Goal: Task Accomplishment & Management: Manage account settings

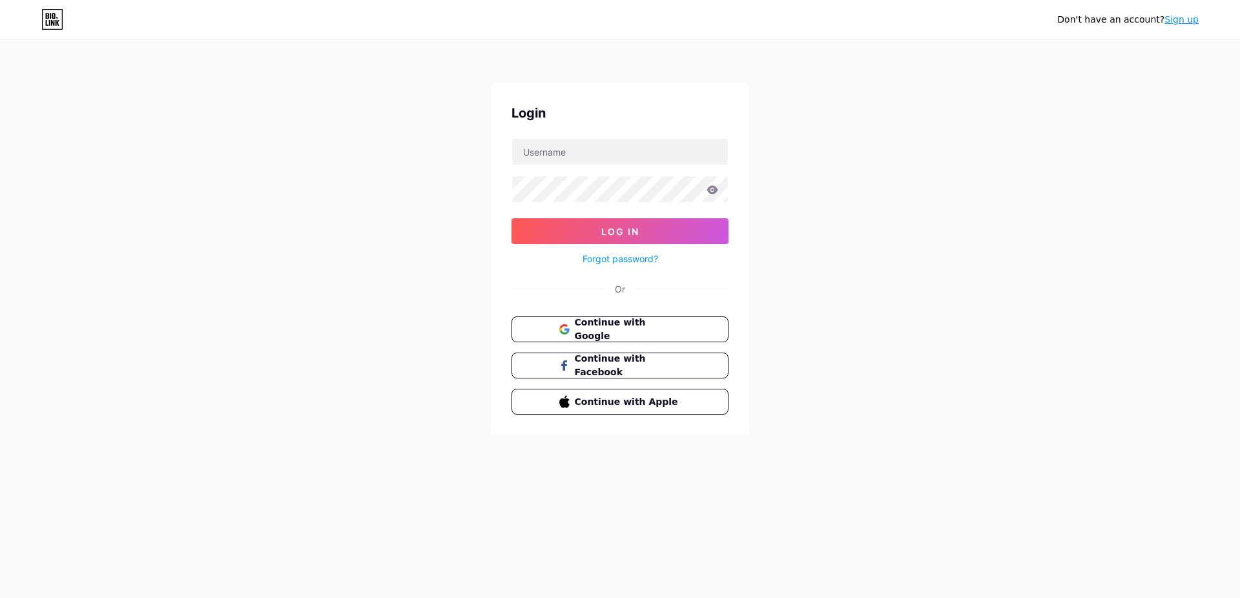
click at [48, 21] on icon at bounding box center [52, 19] width 22 height 21
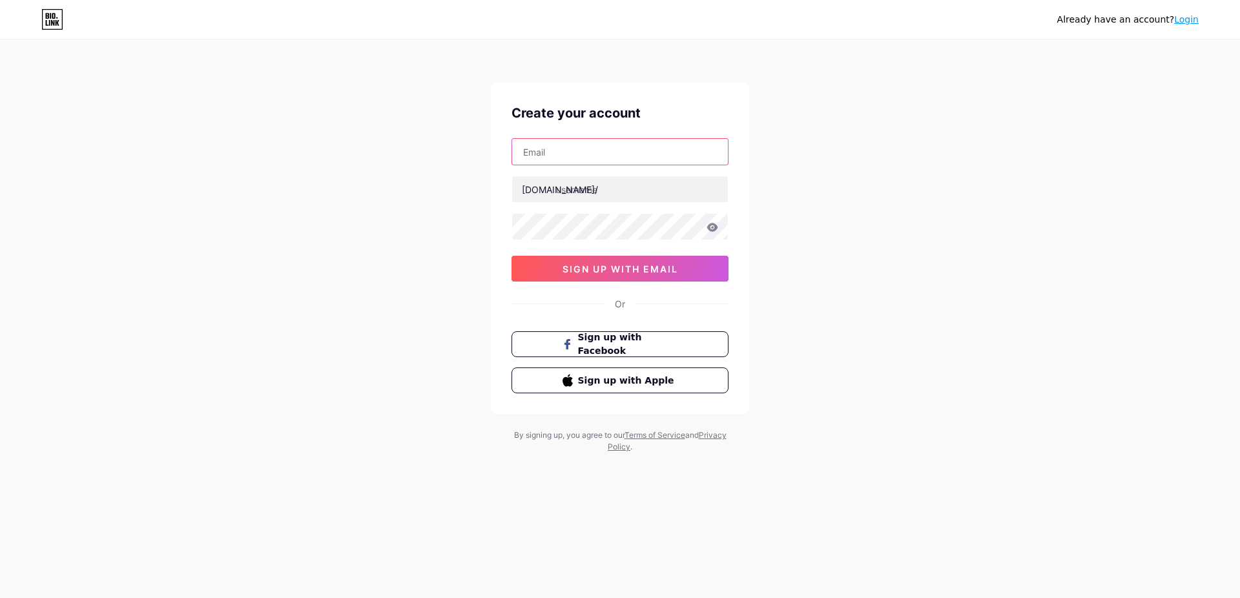
click at [599, 152] on input "text" at bounding box center [620, 152] width 216 height 26
paste input "[EMAIL_ADDRESS][DOMAIN_NAME]"
type input "[EMAIL_ADDRESS][DOMAIN_NAME]"
click at [643, 192] on input "text" at bounding box center [620, 189] width 216 height 26
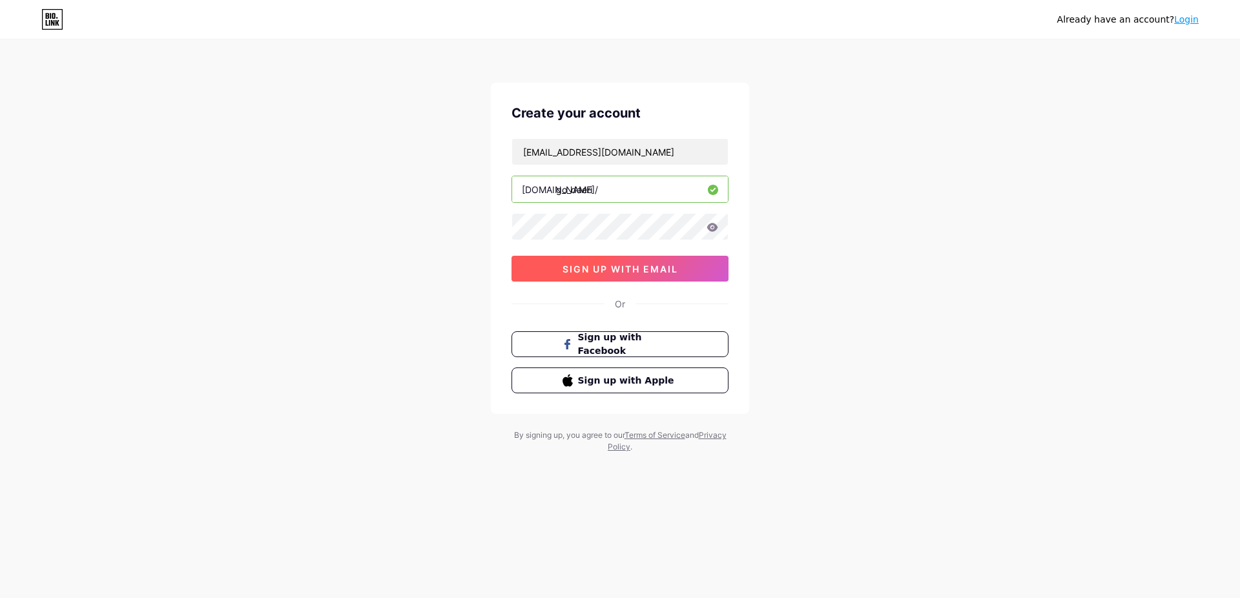
type input "go_daeri"
click at [639, 270] on span "sign up with email" at bounding box center [621, 268] width 116 height 11
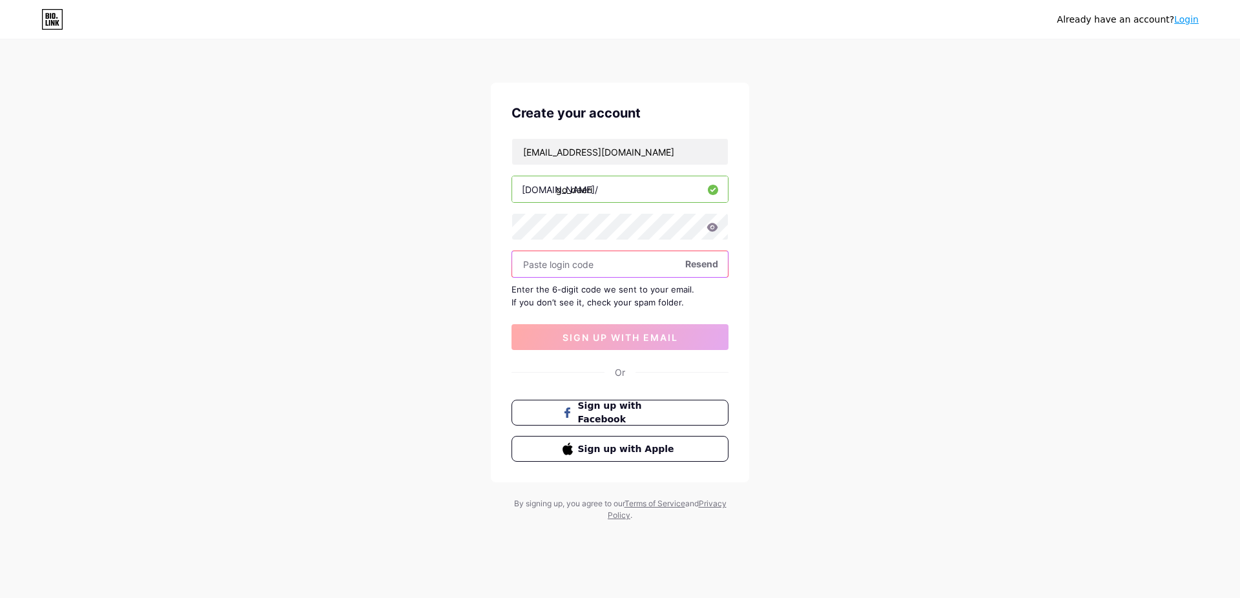
click at [592, 263] on input "text" at bounding box center [620, 264] width 216 height 26
type input "831920"
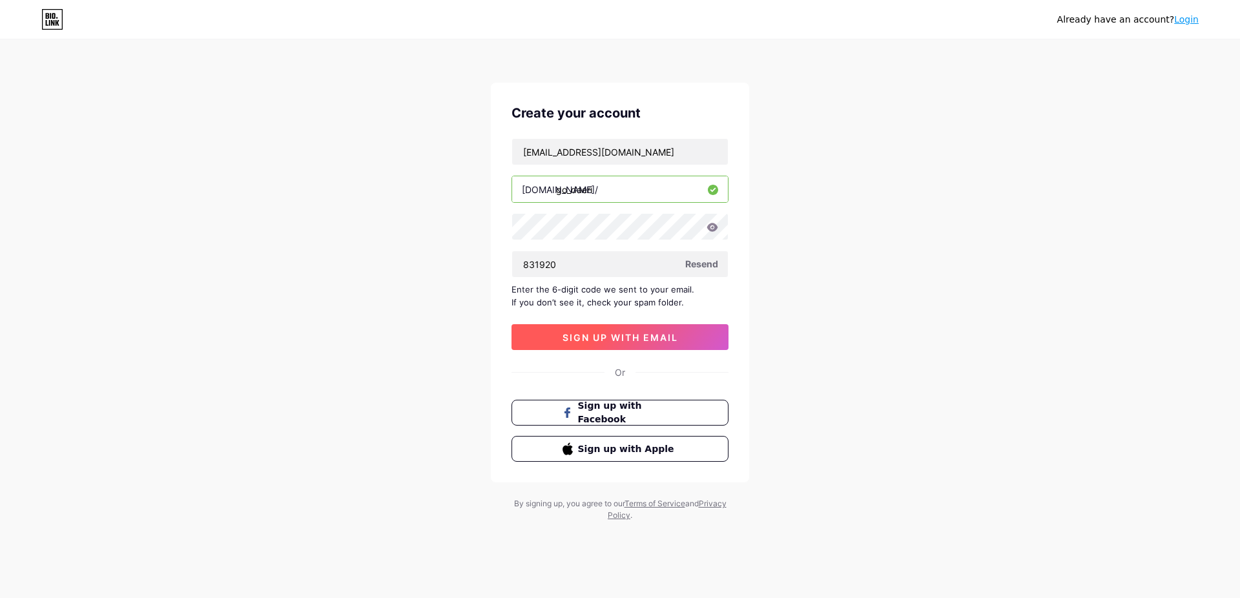
click at [615, 340] on span "sign up with email" at bounding box center [621, 337] width 116 height 11
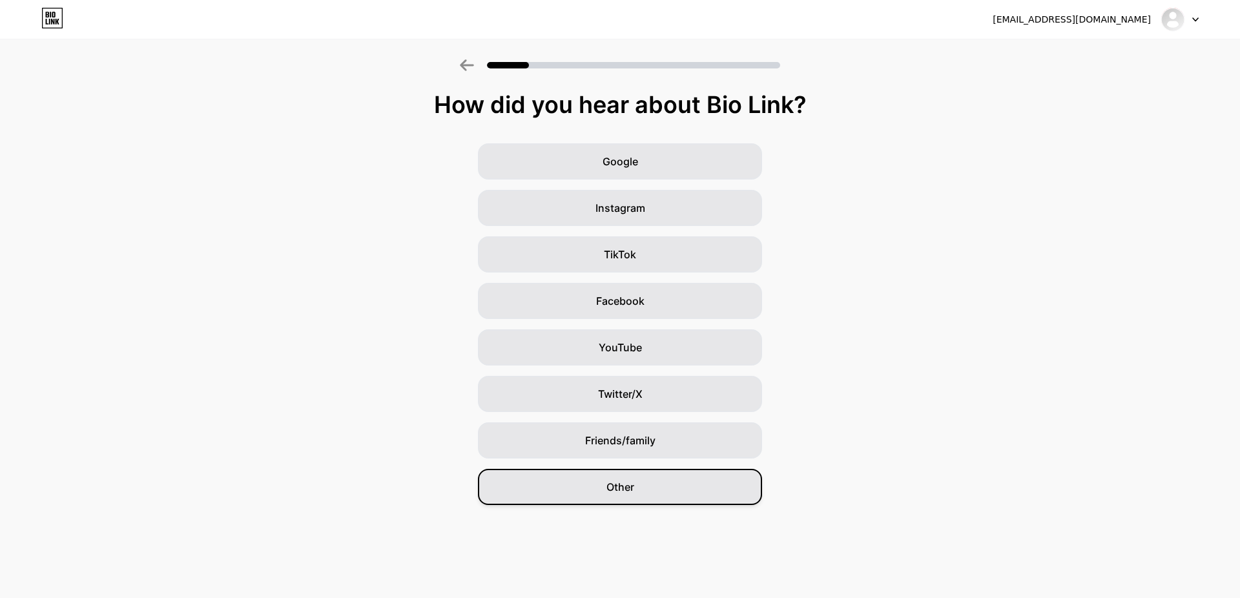
click at [641, 499] on div "Other" at bounding box center [620, 487] width 284 height 36
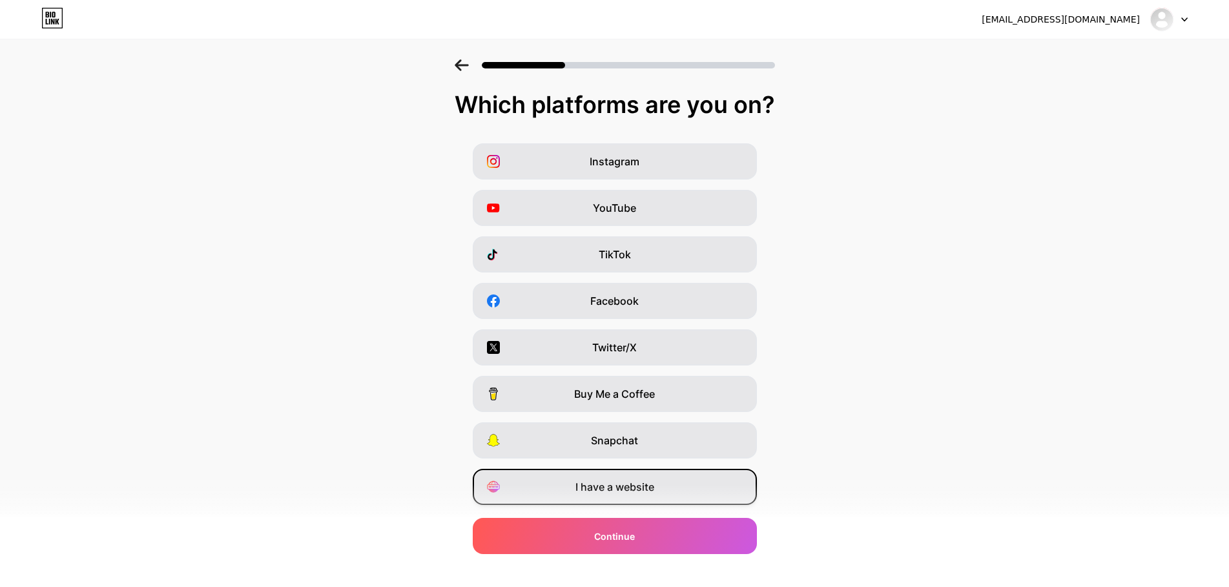
click at [663, 496] on div "I have a website" at bounding box center [615, 487] width 284 height 36
click at [626, 194] on div "YouTube" at bounding box center [615, 208] width 284 height 36
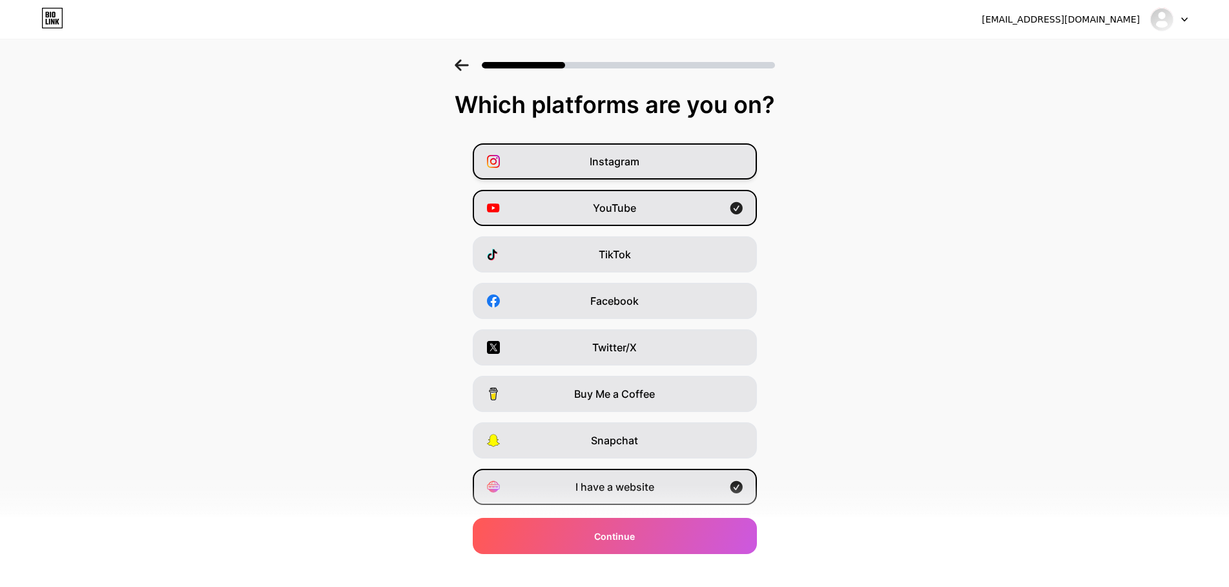
click at [634, 160] on span "Instagram" at bounding box center [615, 161] width 50 height 15
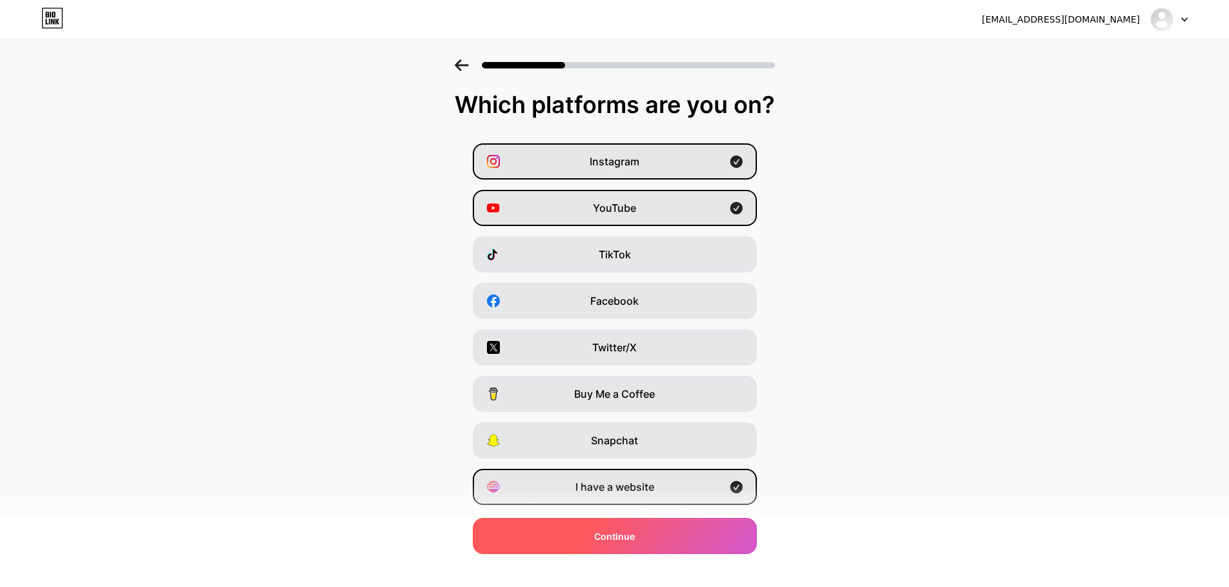
click at [696, 543] on div "Continue" at bounding box center [615, 536] width 284 height 36
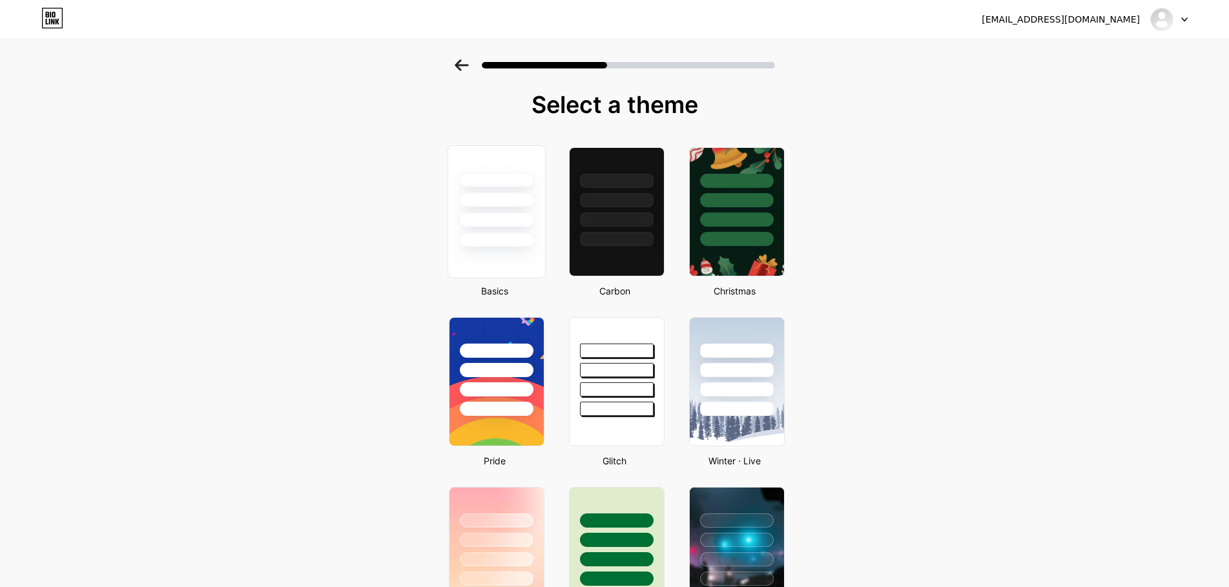
click at [530, 240] on div at bounding box center [497, 239] width 76 height 15
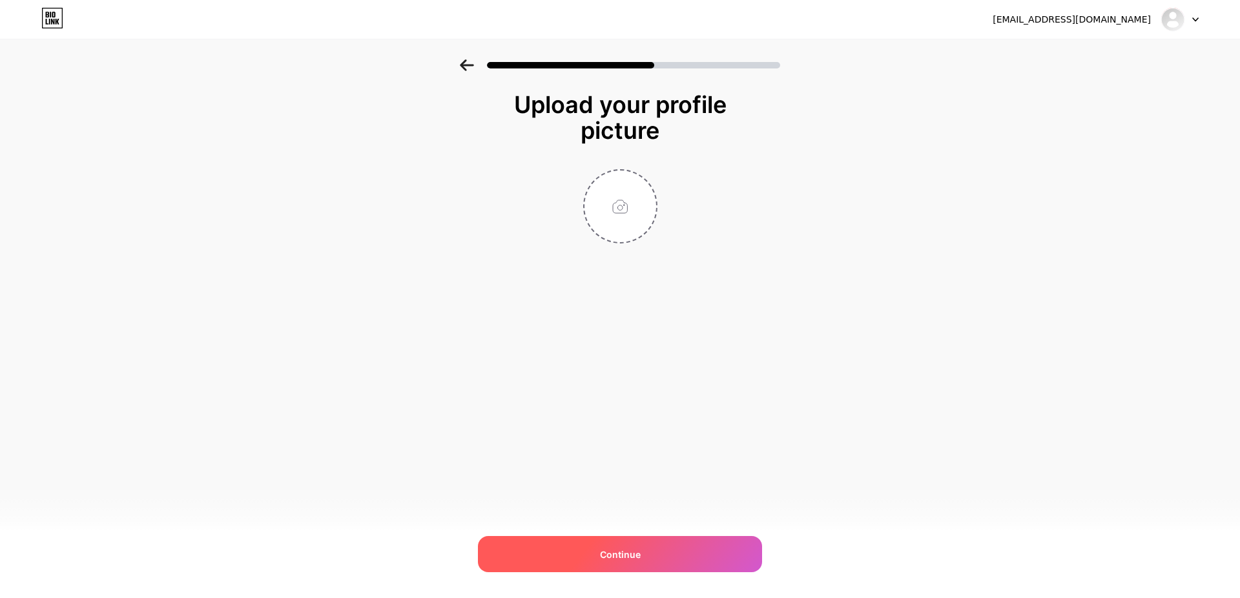
click at [632, 561] on div "Continue" at bounding box center [620, 554] width 284 height 36
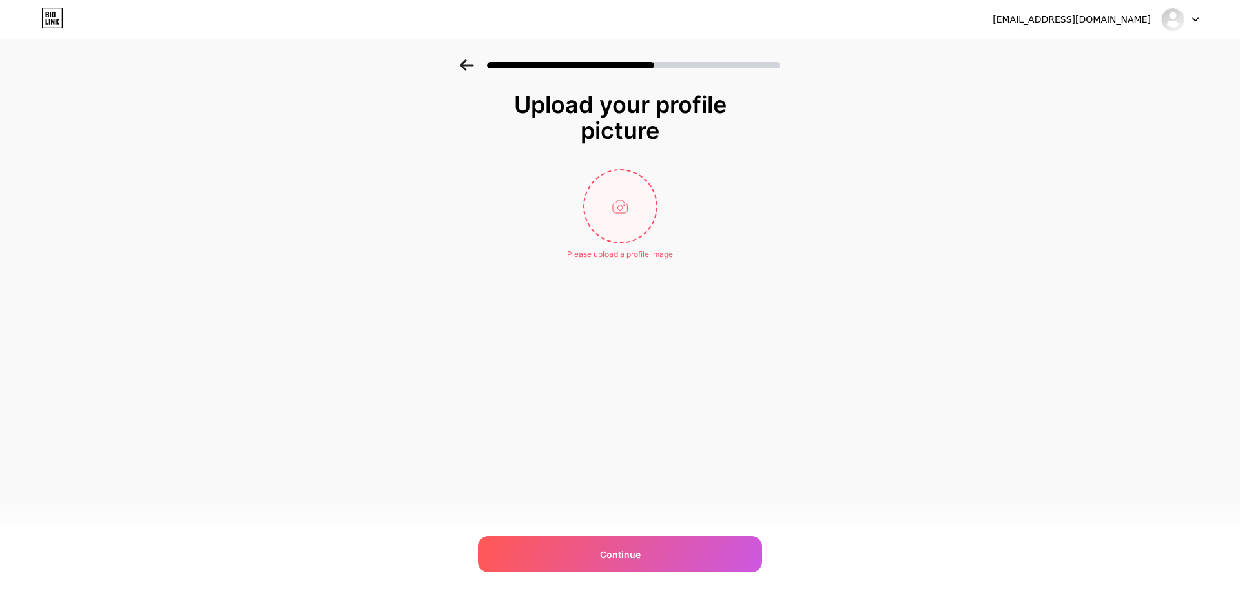
click at [619, 199] on input "file" at bounding box center [620, 206] width 72 height 72
type input "C:\fakepath\고대리카페_프로필_수호.png"
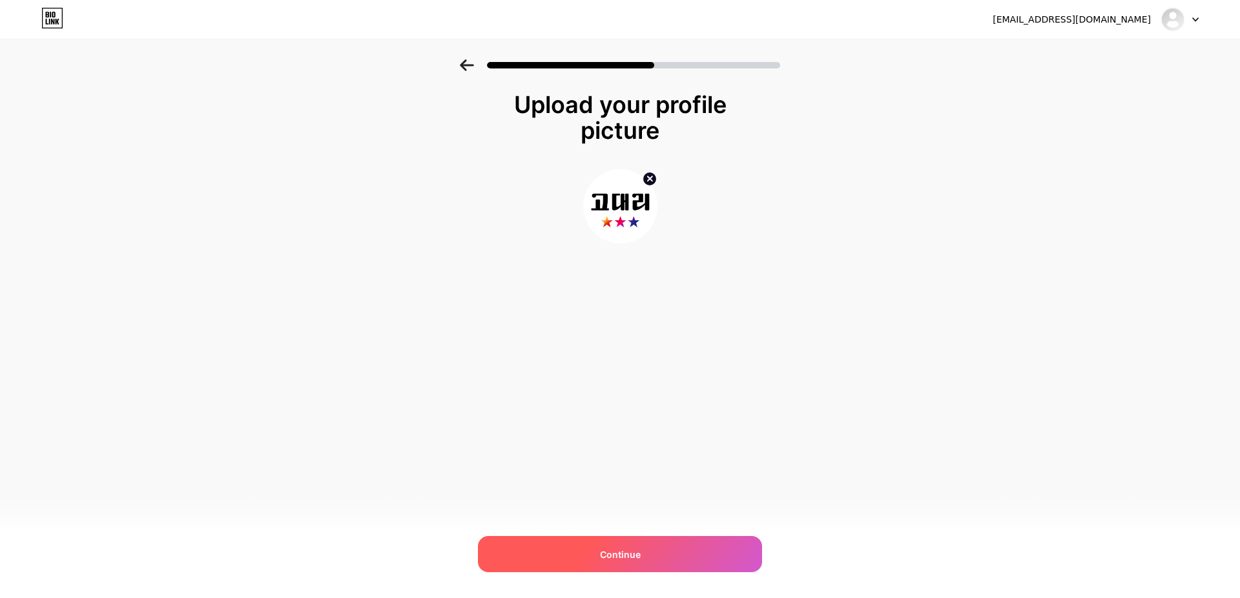
click at [696, 543] on div "Continue" at bounding box center [620, 554] width 284 height 36
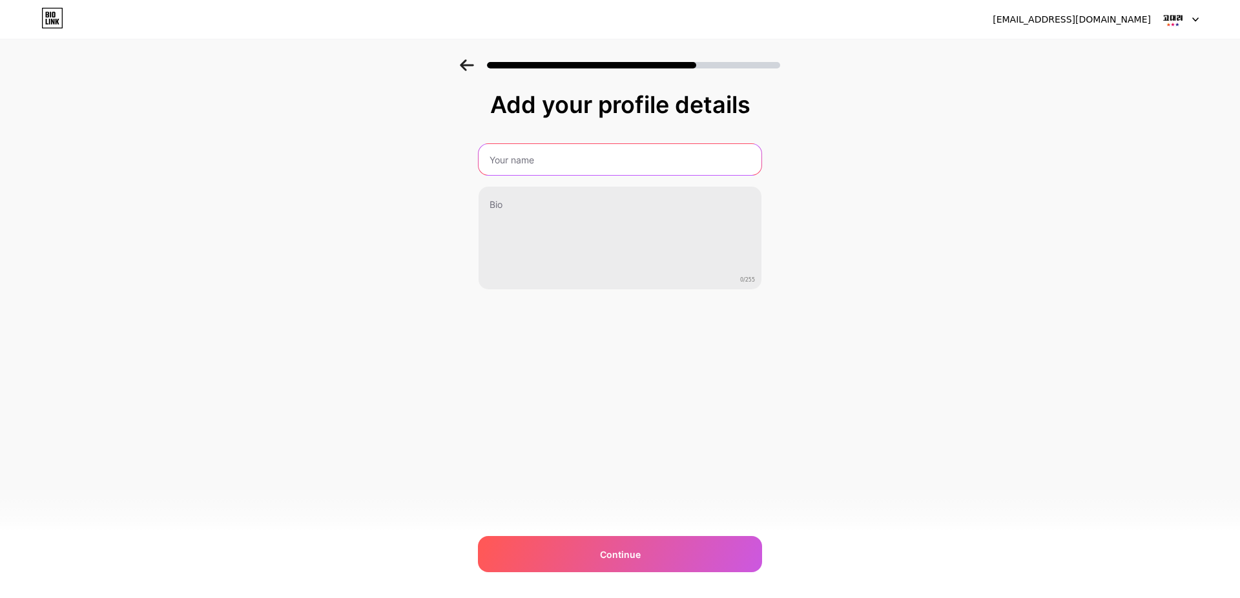
click at [580, 152] on input "text" at bounding box center [620, 159] width 283 height 31
type input "c"
type input "ㅊ"
drag, startPoint x: 637, startPoint y: 156, endPoint x: 418, endPoint y: 162, distance: 219.0
click at [477, 162] on input "CHOI SOO HO Official Fancafe" at bounding box center [619, 159] width 285 height 31
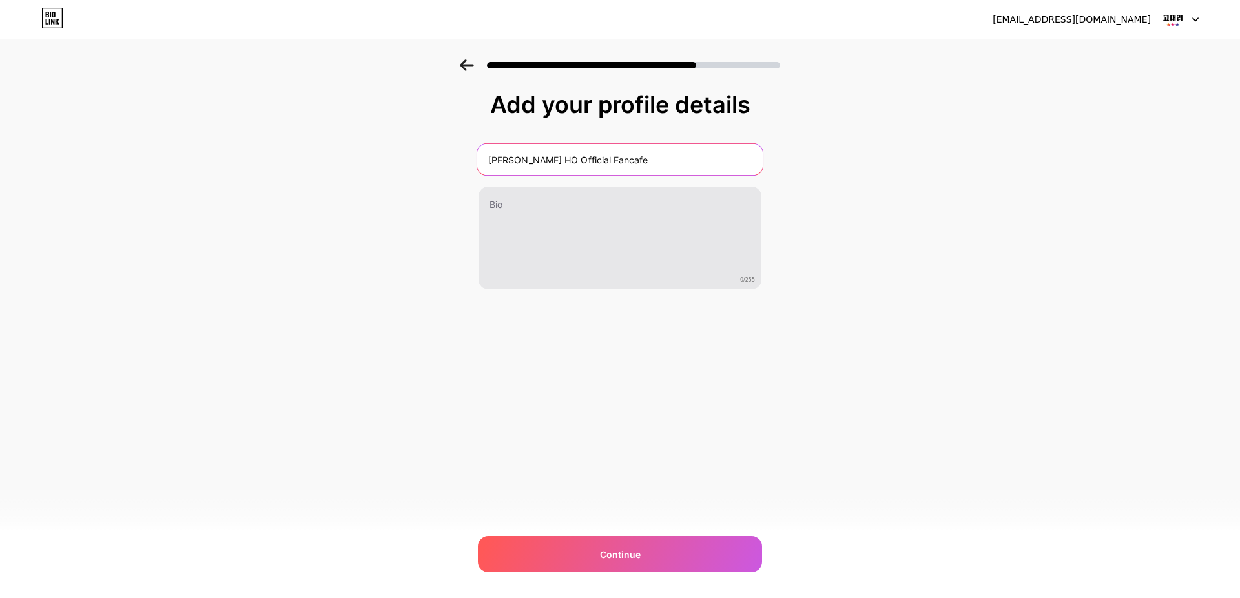
type input "CHOI SOO HO Official Fancafe"
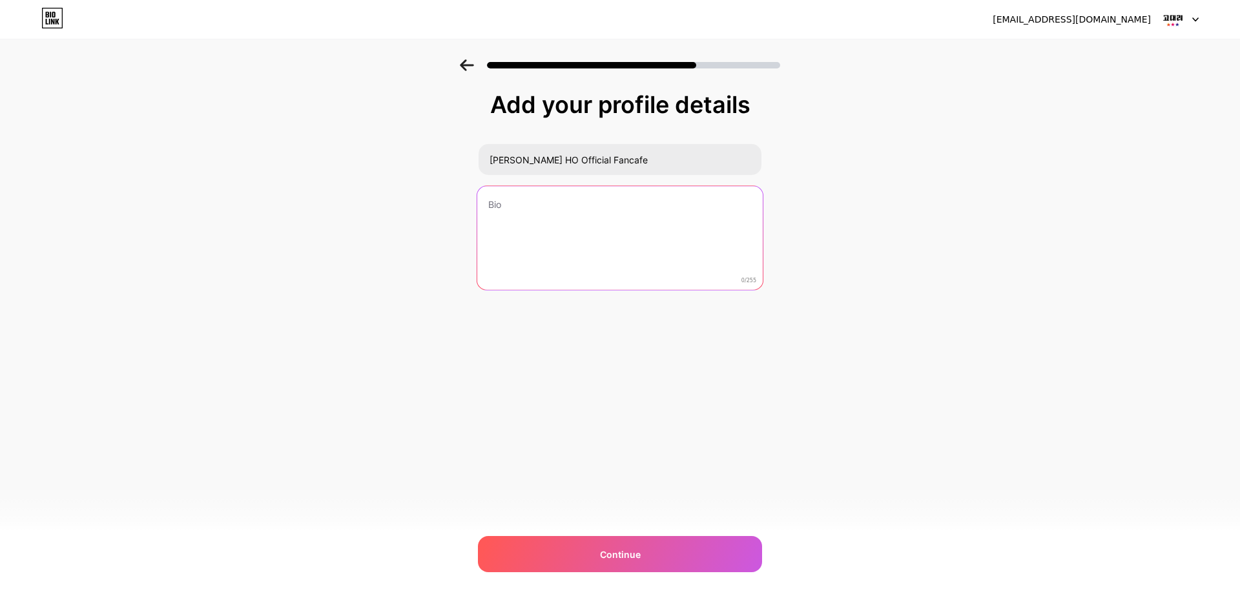
click at [643, 217] on textarea at bounding box center [619, 238] width 285 height 105
paste textarea "CHOI SOO HO Official Fancafe"
type textarea "CHOI SOO HO Official Fancafe"
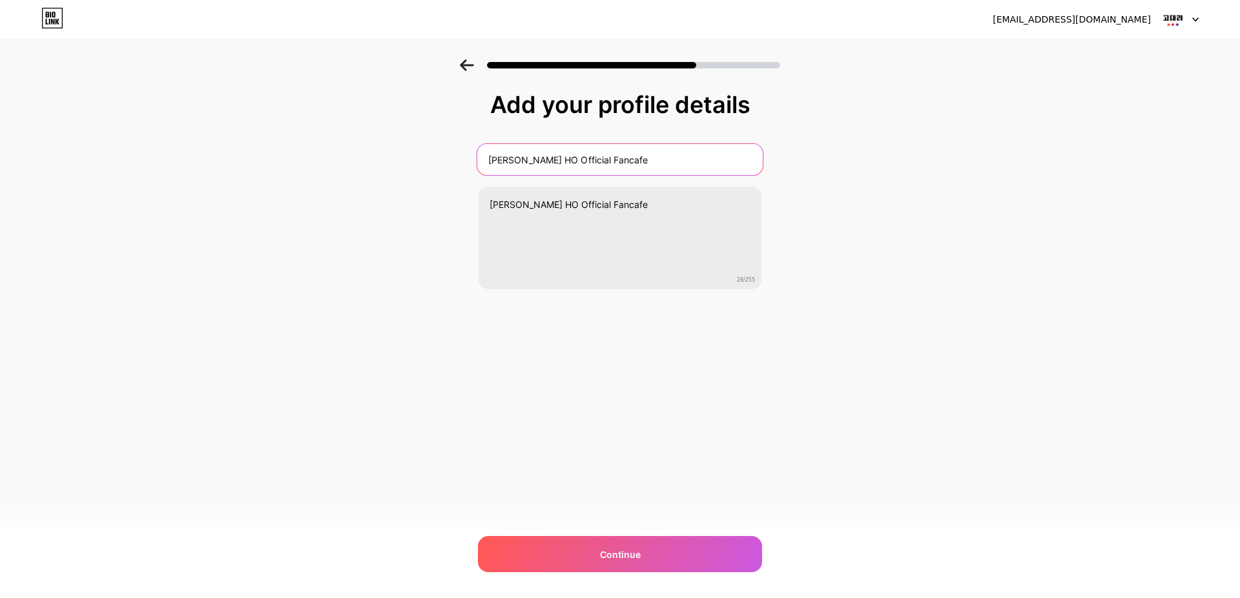
drag, startPoint x: 648, startPoint y: 160, endPoint x: 420, endPoint y: 160, distance: 228.6
click at [477, 160] on input "CHOI SOO HO Official Fancafe" at bounding box center [619, 159] width 285 height 31
type input "ㅎ"
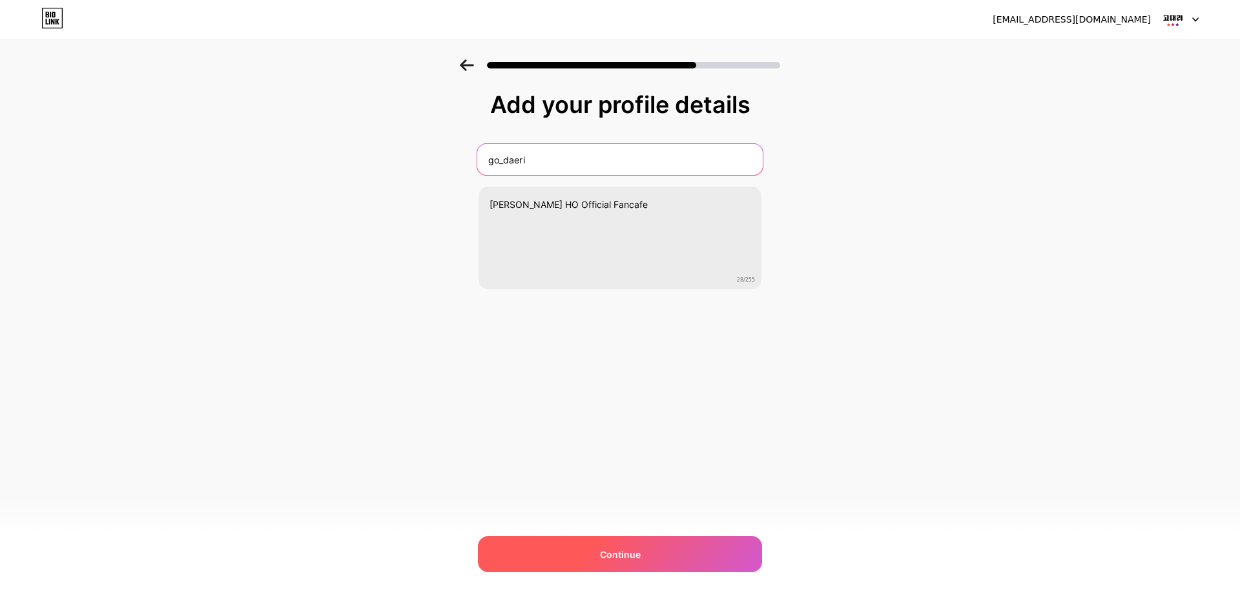
type input "go_daeri"
click at [621, 556] on span "Continue" at bounding box center [620, 555] width 41 height 14
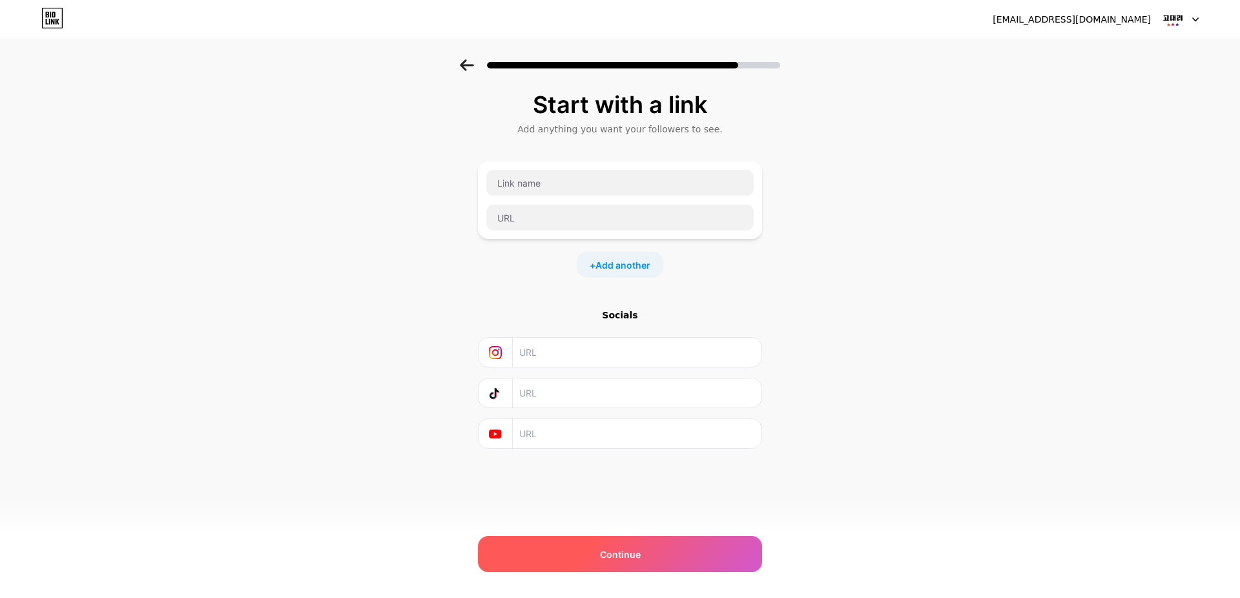
click at [632, 545] on div "Continue" at bounding box center [620, 554] width 284 height 36
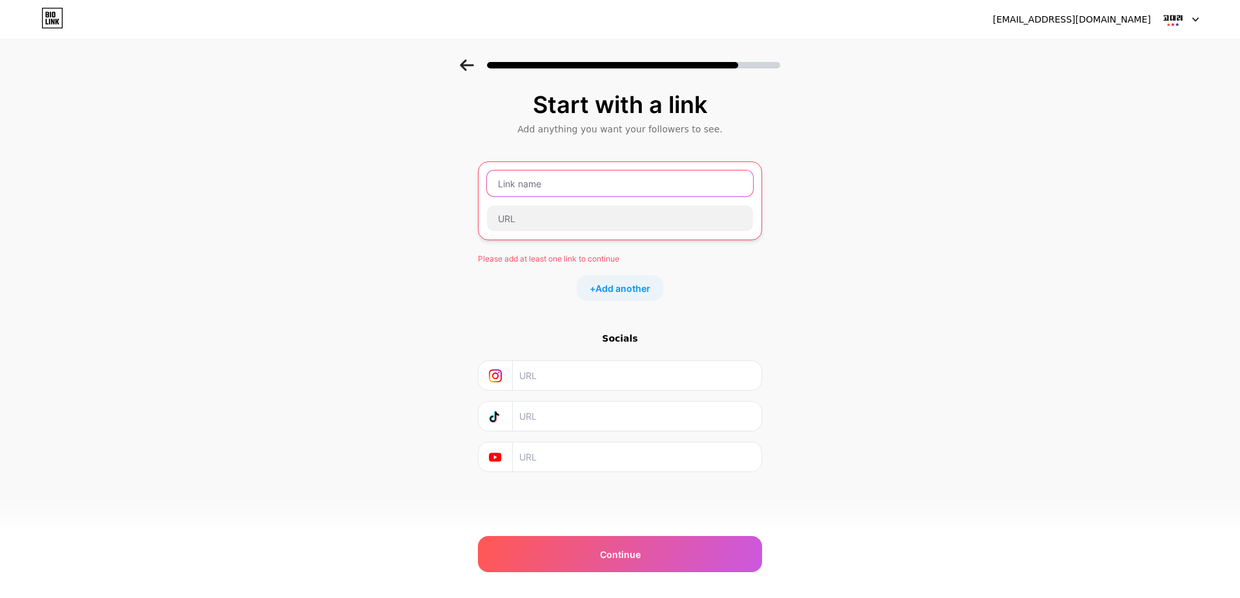
click at [538, 185] on input "text" at bounding box center [620, 183] width 266 height 26
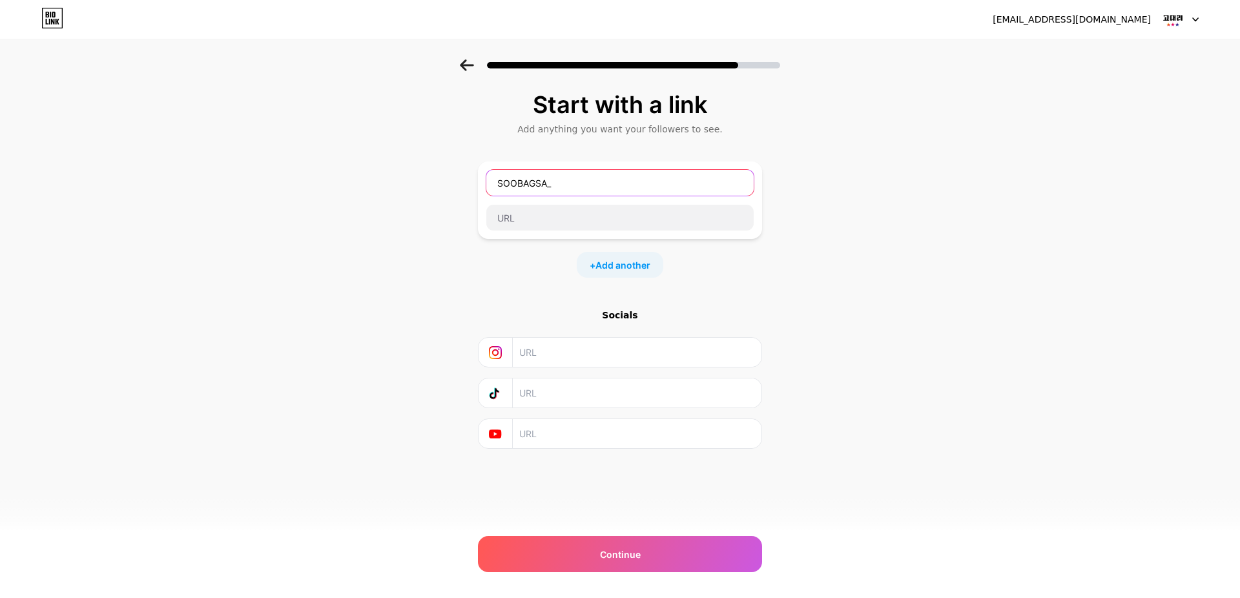
click at [692, 170] on input "SOOBAGSA_" at bounding box center [619, 183] width 267 height 26
type input "SOOBAGSA_sing"
click at [617, 220] on input "text" at bounding box center [619, 218] width 267 height 26
click at [538, 222] on input "text" at bounding box center [619, 218] width 267 height 26
paste input "https://cafe.naver.com/soohosooho1004"
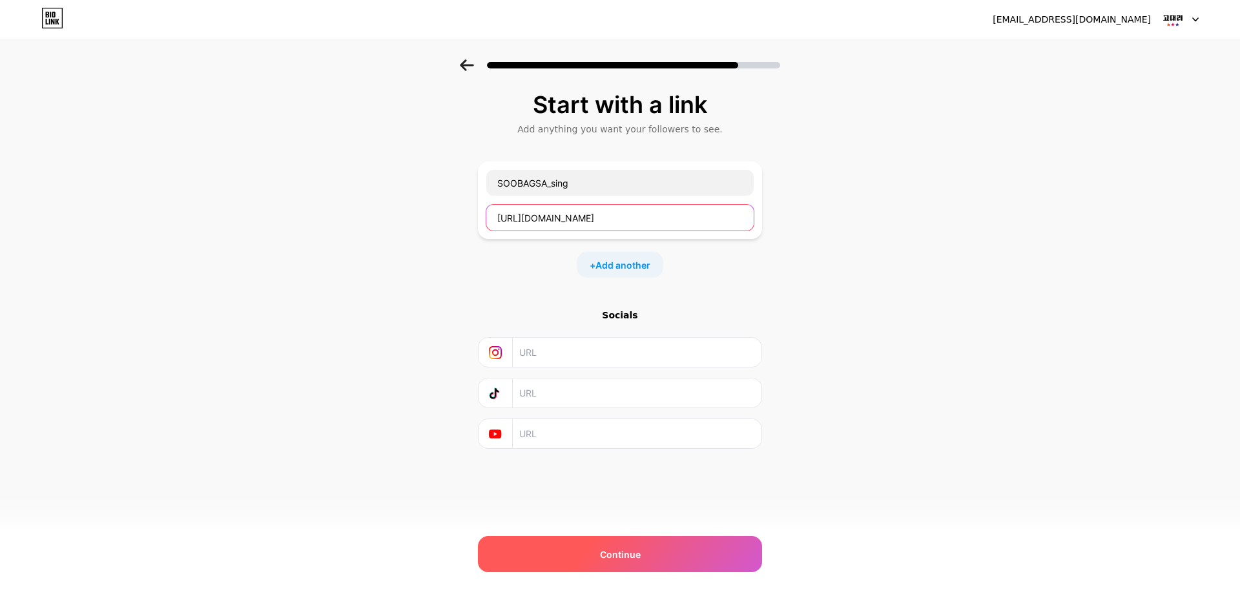
type input "https://cafe.naver.com/soohosooho1004"
click at [648, 568] on div "Continue" at bounding box center [620, 554] width 284 height 36
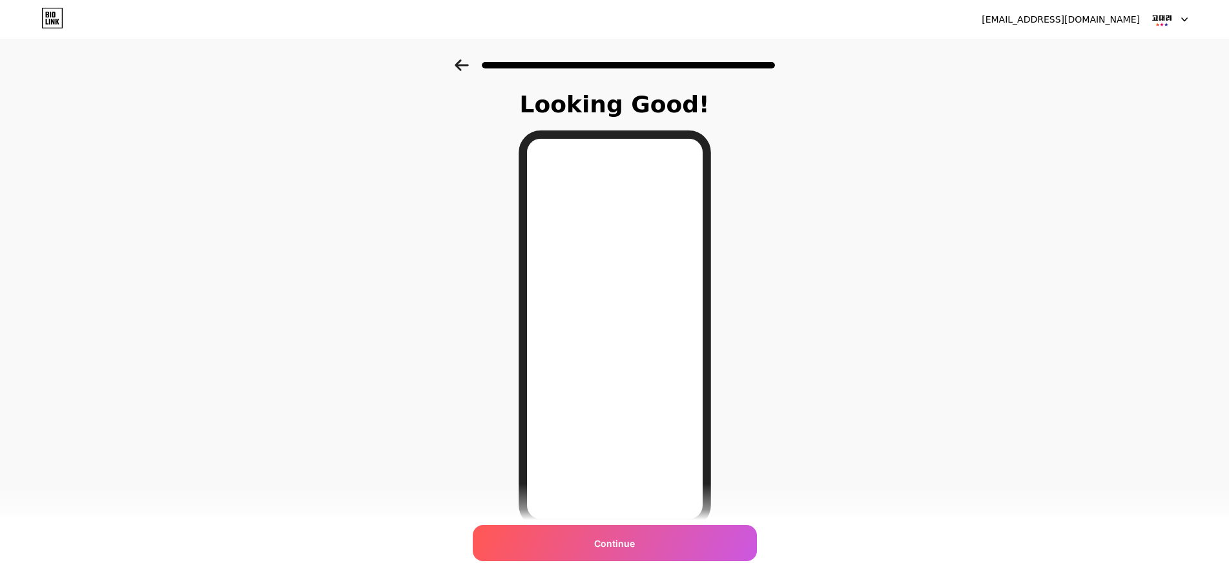
scroll to position [62, 0]
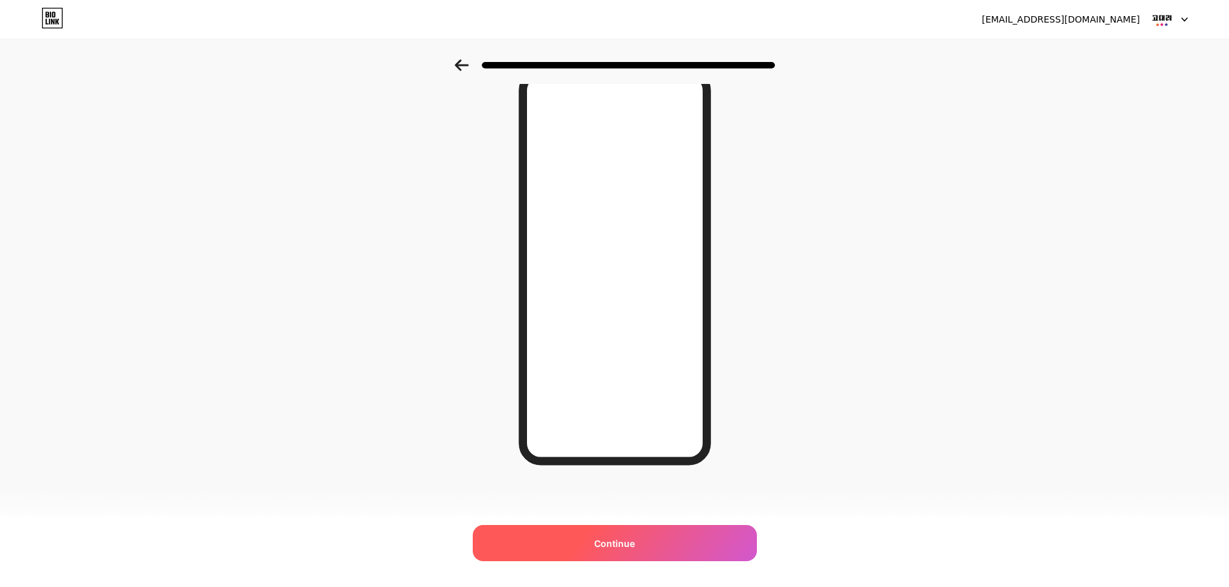
click at [705, 540] on div "Continue" at bounding box center [615, 543] width 284 height 36
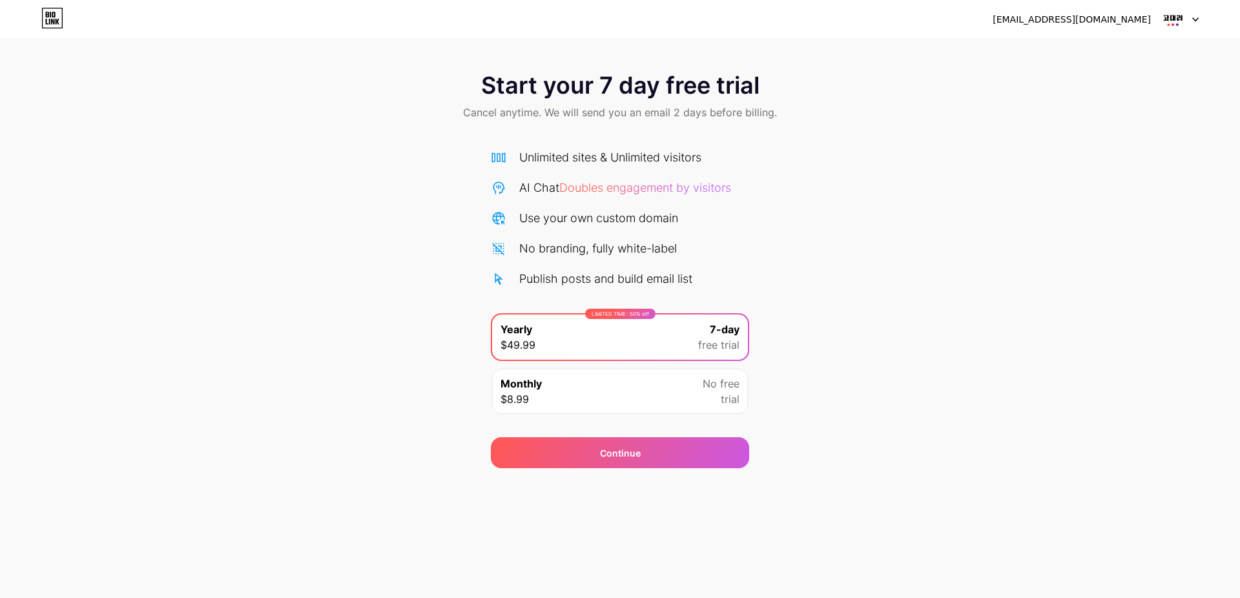
click at [651, 215] on div "Use your own custom domain" at bounding box center [598, 217] width 159 height 17
click at [58, 18] on icon at bounding box center [52, 18] width 22 height 21
click at [730, 383] on span "No free" at bounding box center [721, 383] width 37 height 15
click at [679, 332] on div "LIMITED TIME : 50% off Yearly $49.99 7-day free trial" at bounding box center [620, 337] width 256 height 45
click at [671, 454] on div "Continue" at bounding box center [620, 452] width 258 height 31
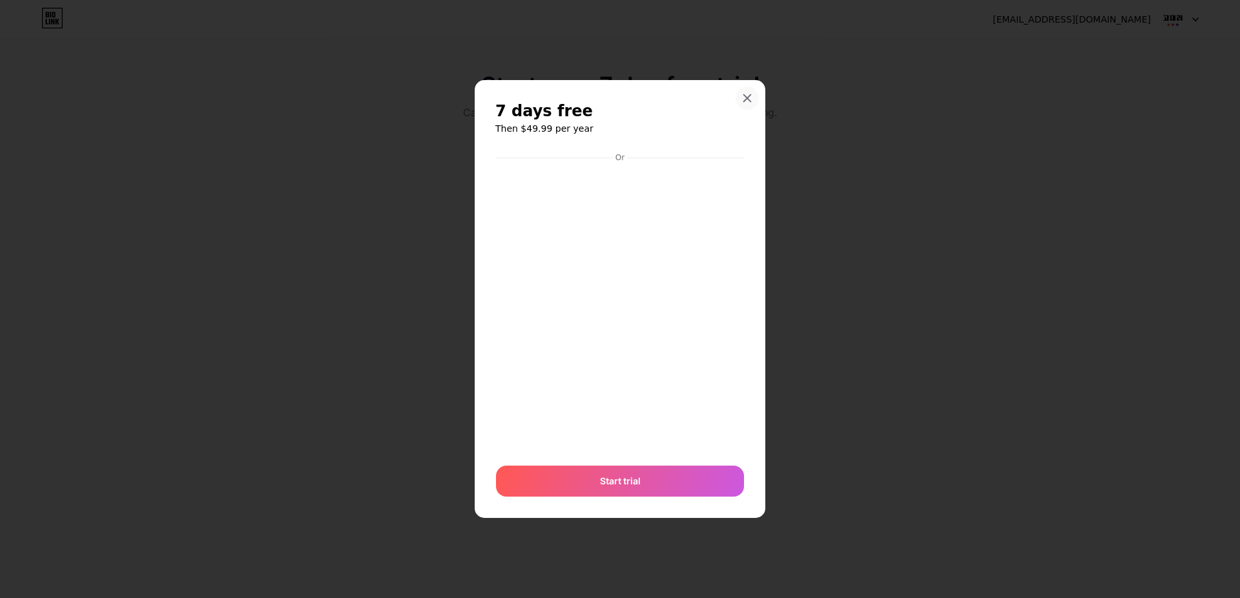
drag, startPoint x: 747, startPoint y: 96, endPoint x: 782, endPoint y: 110, distance: 38.3
click at [747, 95] on icon at bounding box center [747, 98] width 10 height 10
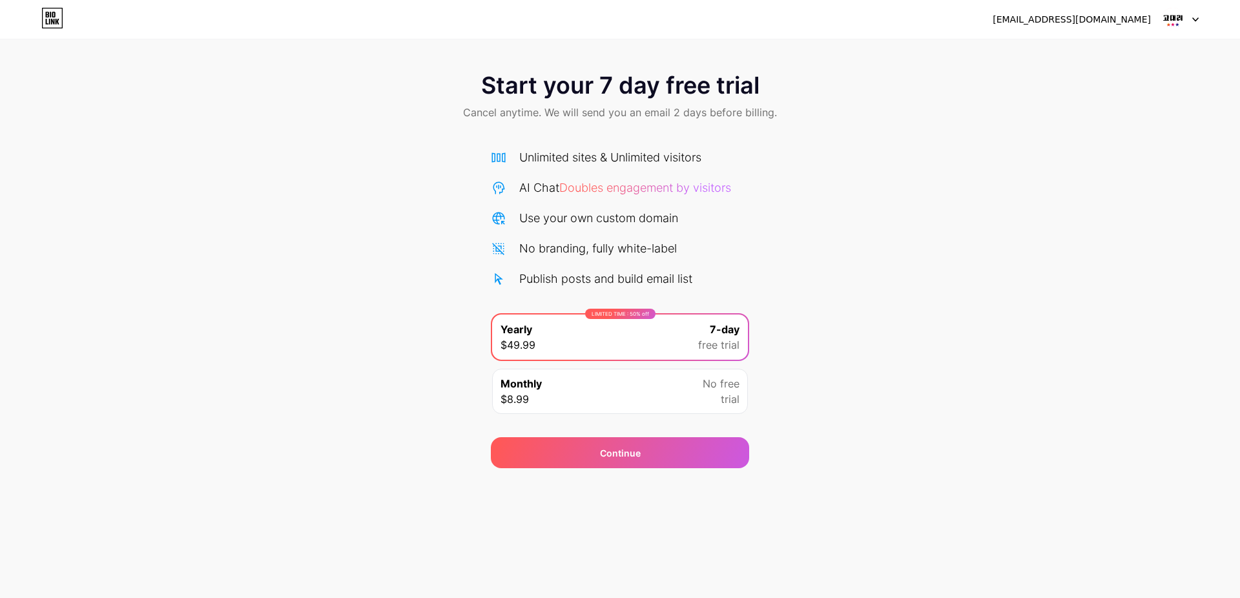
click at [1166, 24] on img at bounding box center [1173, 19] width 25 height 25
click at [45, 15] on icon at bounding box center [52, 18] width 22 height 21
click at [1108, 17] on div "go_daeri@naver.com" at bounding box center [1072, 20] width 158 height 14
click at [691, 456] on div "Continue" at bounding box center [620, 452] width 258 height 31
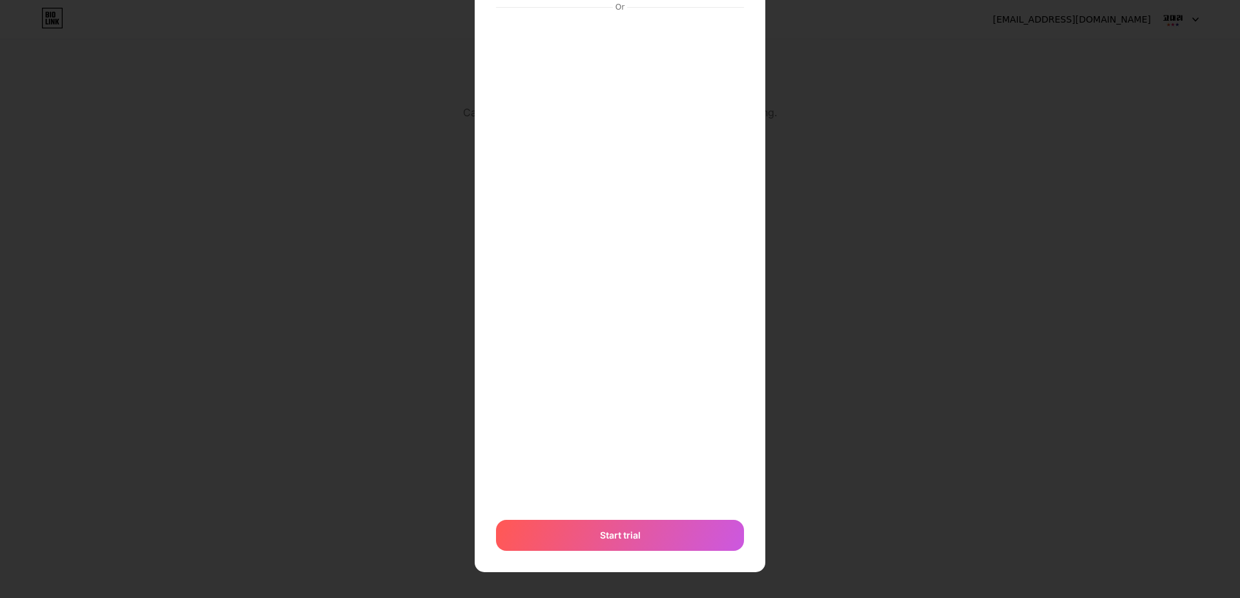
scroll to position [101, 0]
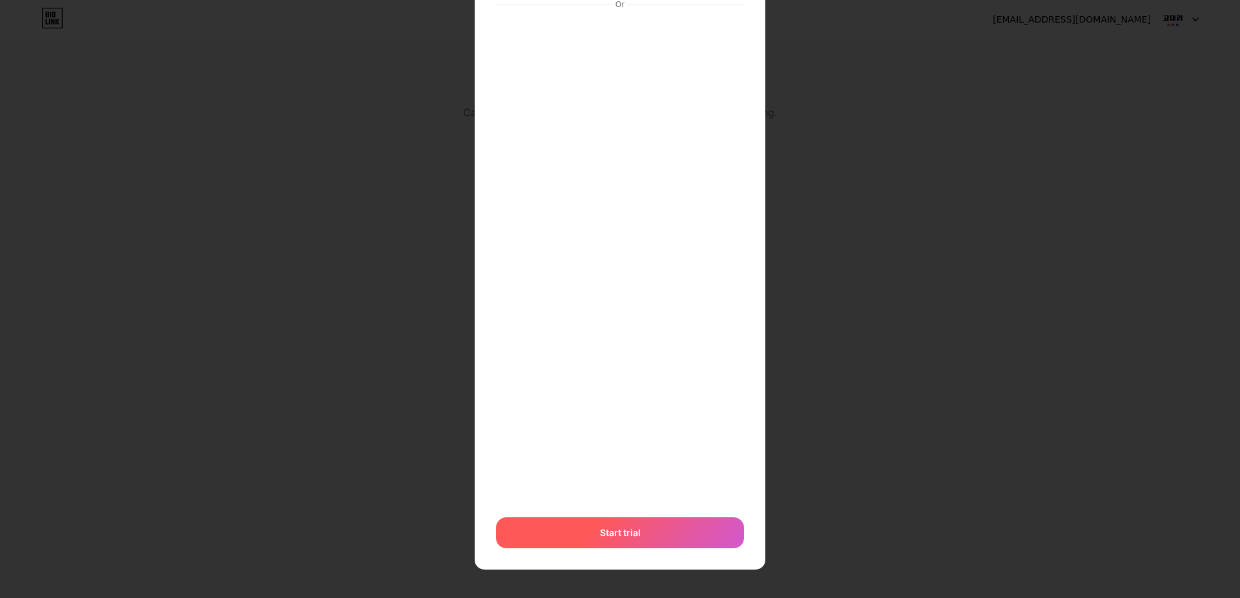
click at [640, 537] on div "Start trial" at bounding box center [620, 532] width 248 height 31
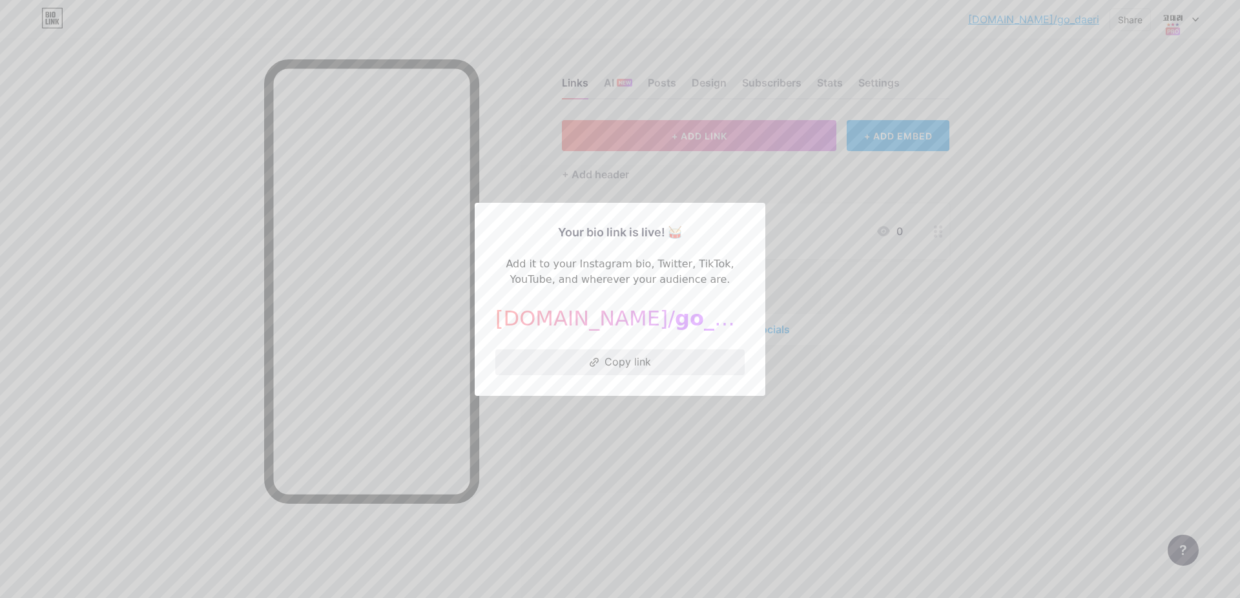
click at [647, 362] on button "Copy link" at bounding box center [619, 362] width 249 height 26
click at [820, 305] on div at bounding box center [620, 299] width 1240 height 598
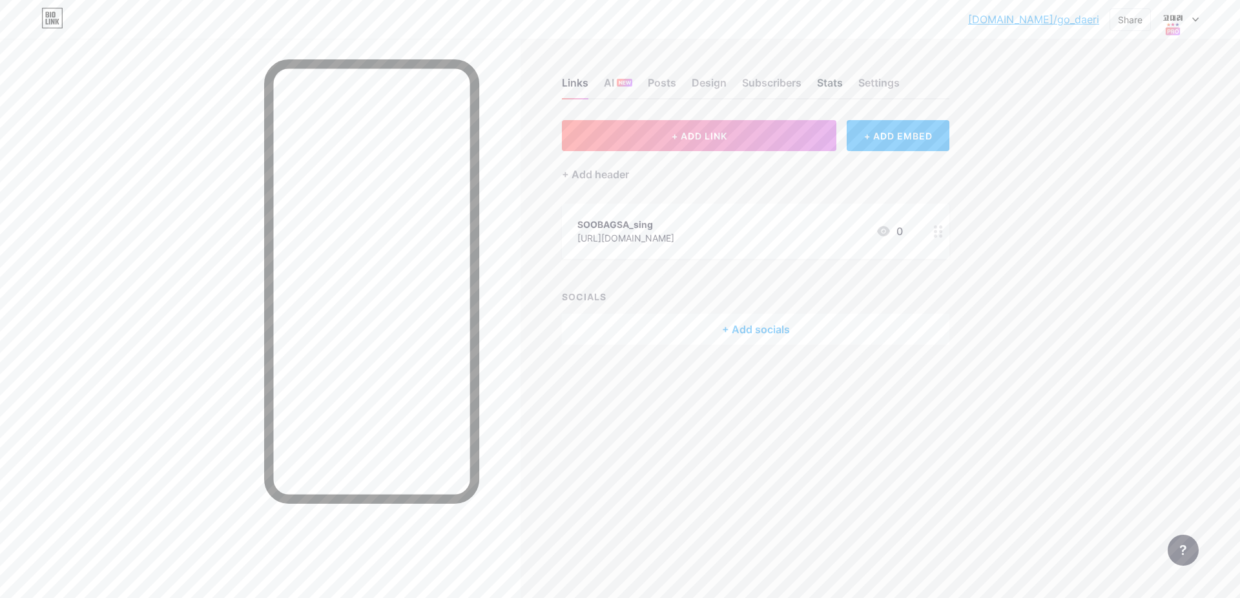
click at [832, 81] on div "Stats" at bounding box center [830, 86] width 26 height 23
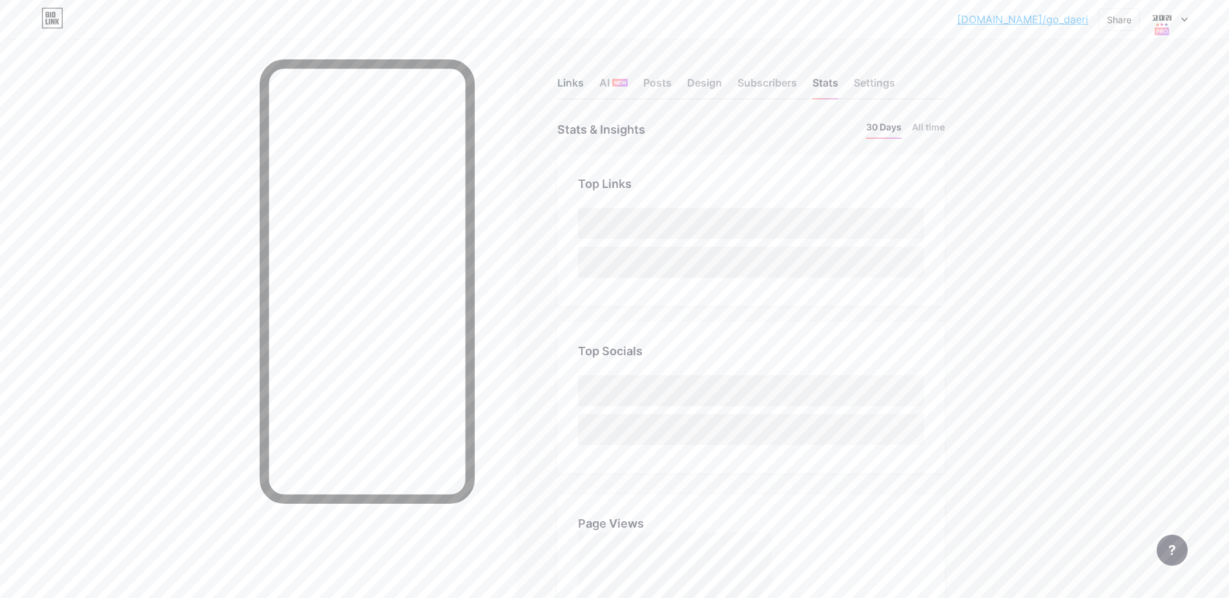
click at [577, 82] on div "Links" at bounding box center [570, 86] width 26 height 23
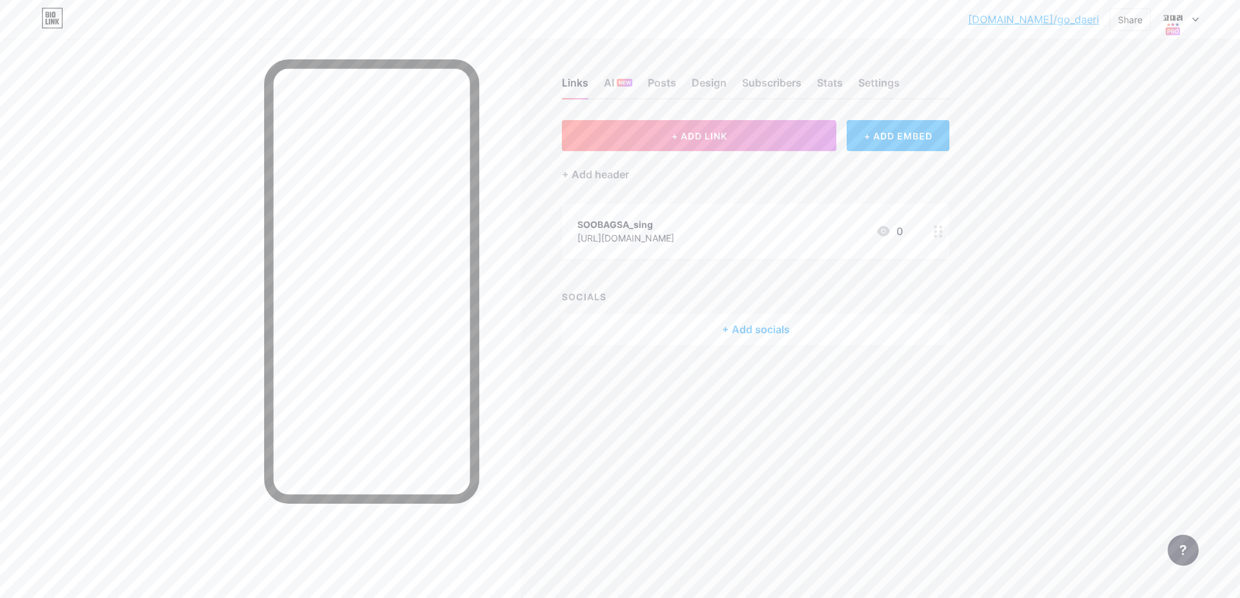
click at [938, 230] on icon at bounding box center [938, 231] width 9 height 12
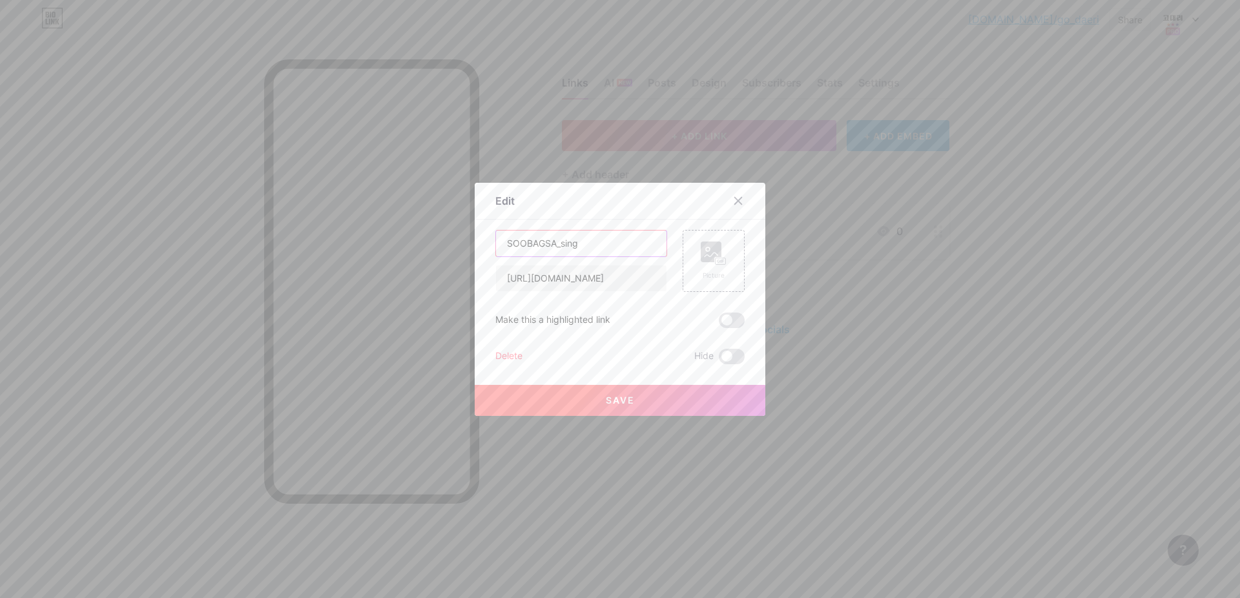
drag, startPoint x: 595, startPoint y: 248, endPoint x: 207, endPoint y: 234, distance: 388.4
click at [496, 234] on input "SOOBAGSA_sing" at bounding box center [581, 244] width 170 height 26
type input "테스트"
click at [590, 272] on input "https://cafe.naver.com/soohosooho1004" at bounding box center [581, 278] width 170 height 26
type input "https://cafe.naver.cm/soohosooho1004"
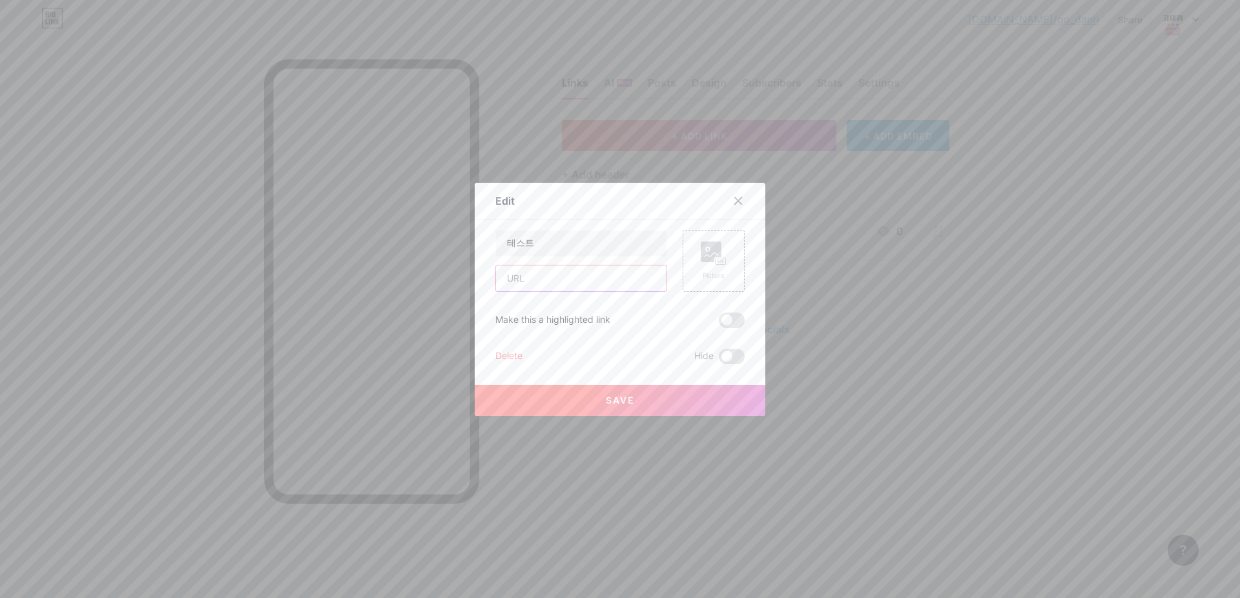
paste input "melonapp://play?menuid=0&ctype=1&cid=38760104,38760105,38760106,38760107,387601…"
type input "melonapp://play?menuid=0&ctype=1&cid=38760104,38760105,38760106,38760107,387601…"
click at [623, 402] on span "Save" at bounding box center [620, 400] width 29 height 11
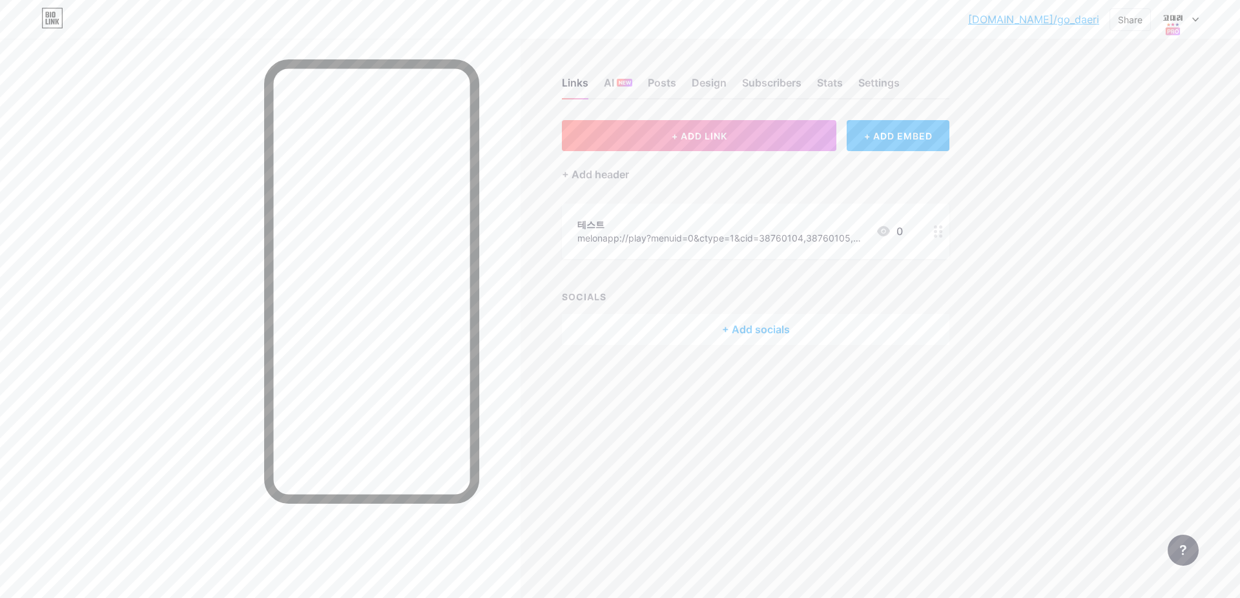
click at [505, 429] on div at bounding box center [260, 338] width 521 height 598
click at [933, 234] on div at bounding box center [938, 231] width 22 height 56
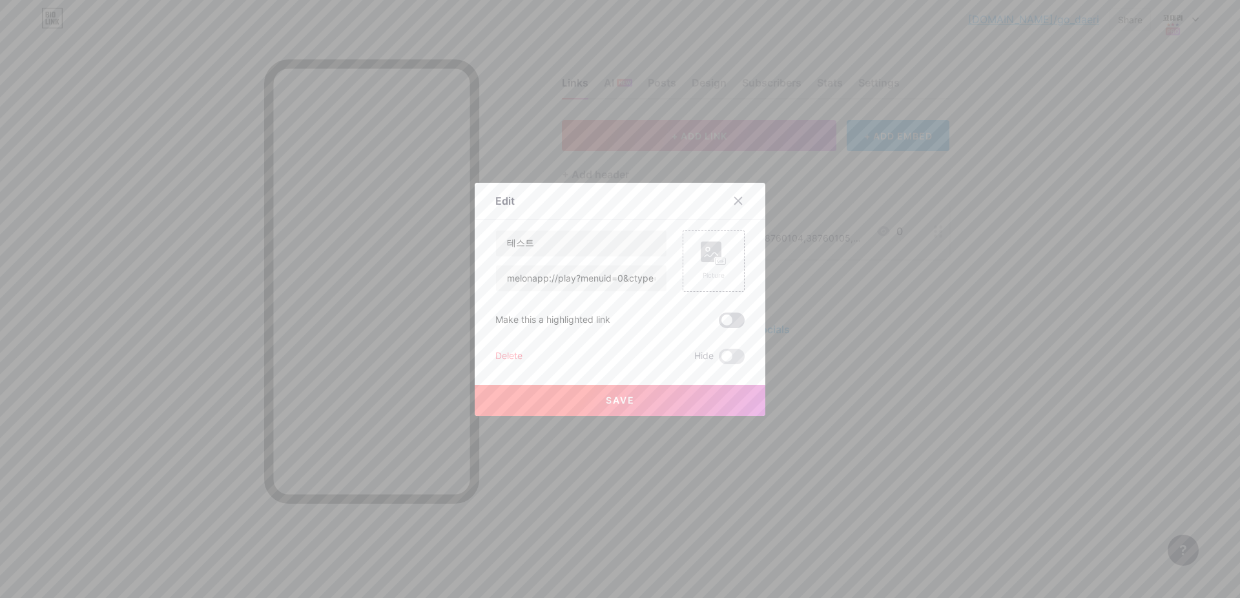
click at [741, 316] on span at bounding box center [732, 320] width 26 height 15
click at [719, 324] on input "checkbox" at bounding box center [719, 324] width 0 height 0
click at [686, 395] on button "Save" at bounding box center [620, 400] width 291 height 31
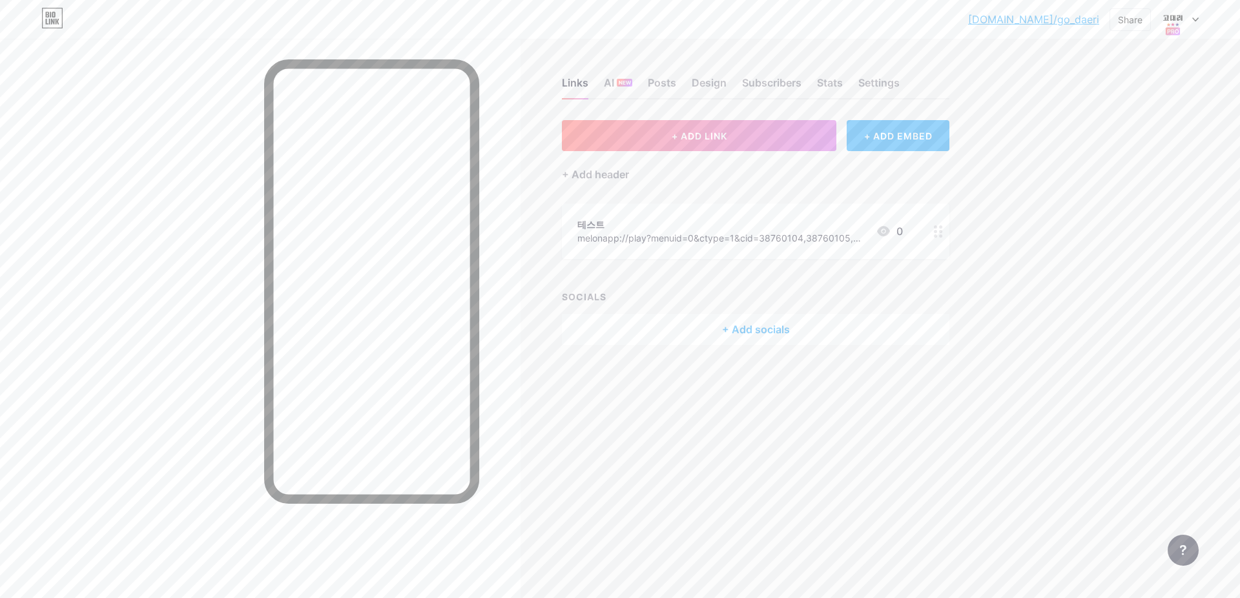
click at [946, 227] on div at bounding box center [938, 231] width 22 height 56
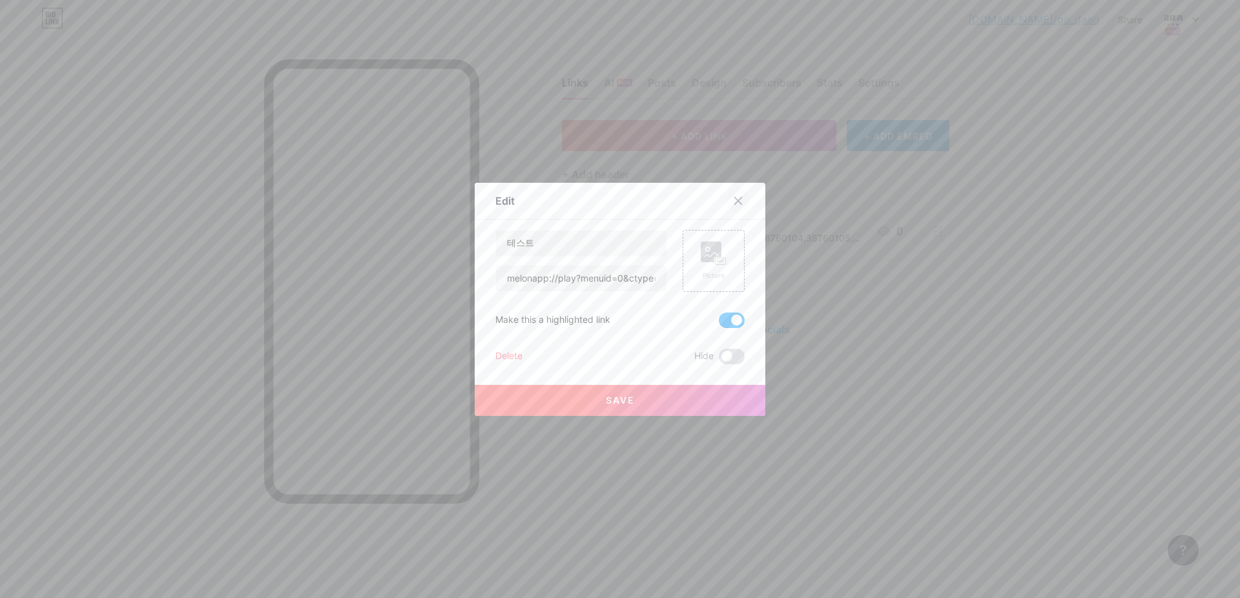
click at [738, 202] on icon at bounding box center [738, 200] width 7 height 7
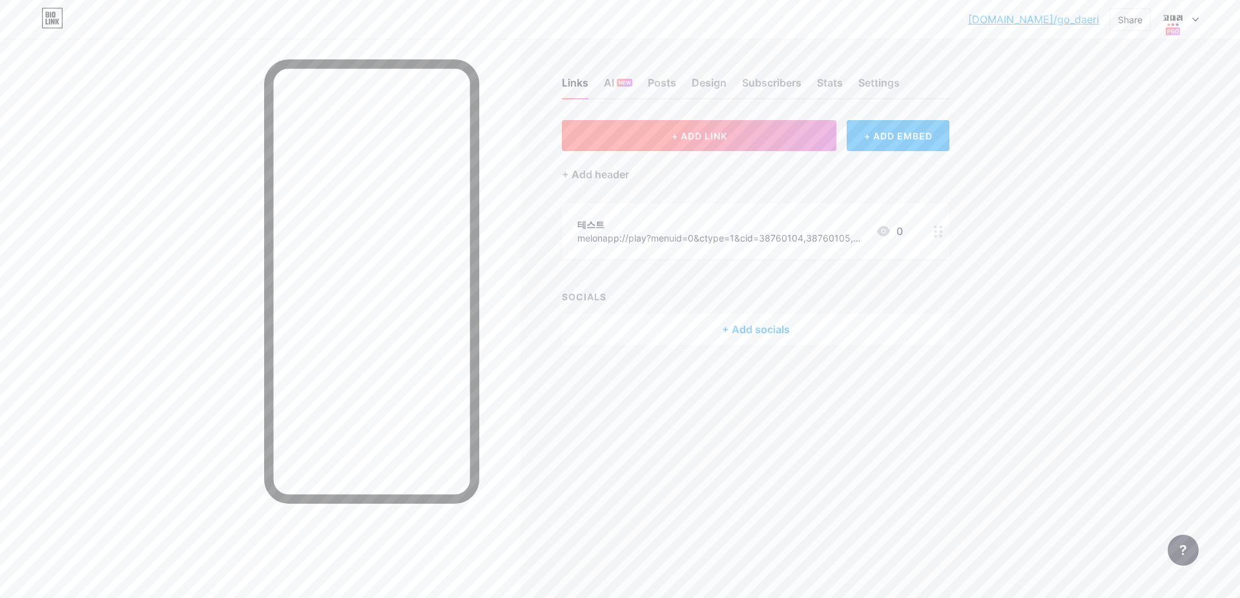
click at [708, 139] on span "+ ADD LINK" at bounding box center [700, 135] width 56 height 11
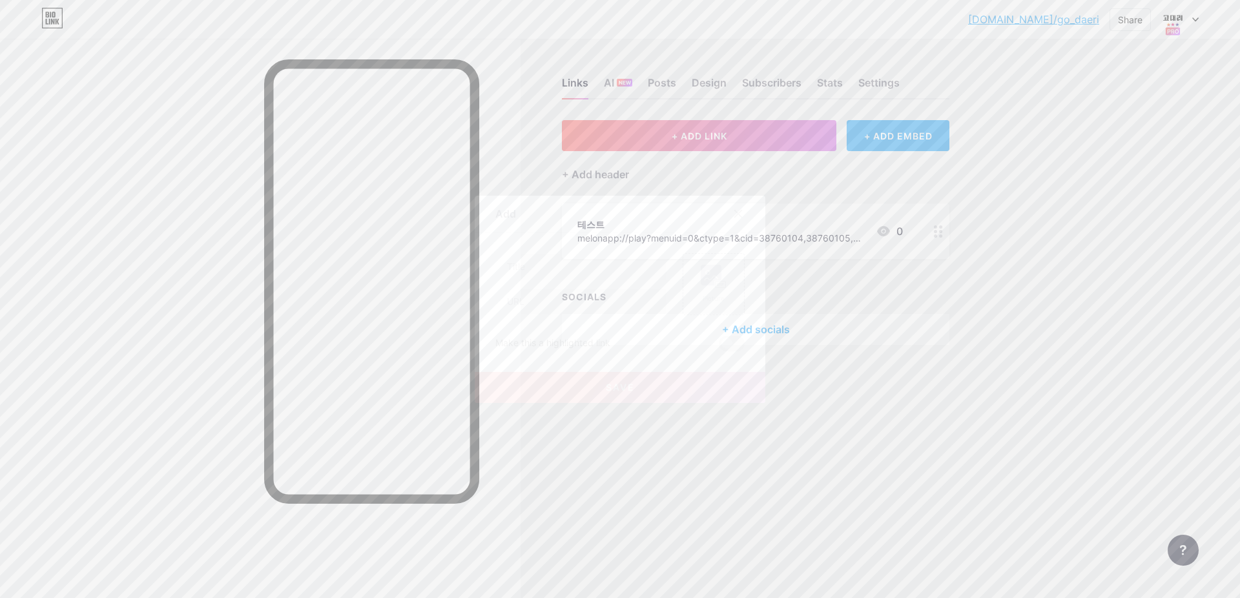
click at [740, 212] on icon at bounding box center [738, 213] width 7 height 7
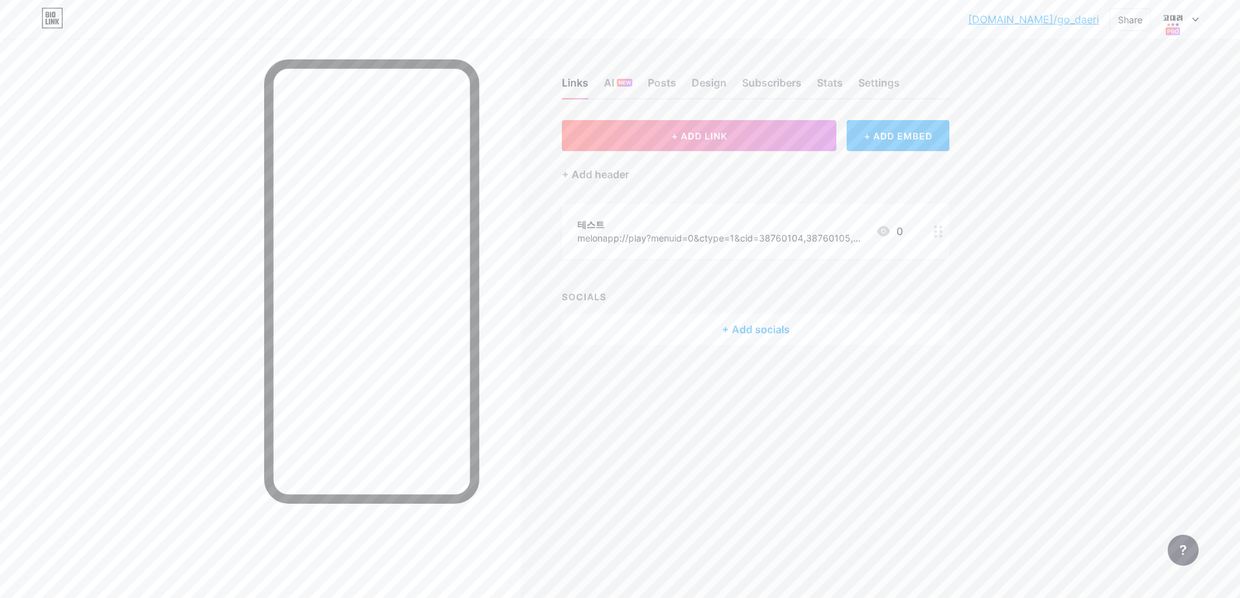
click at [916, 145] on div "+ ADD EMBED" at bounding box center [898, 135] width 103 height 31
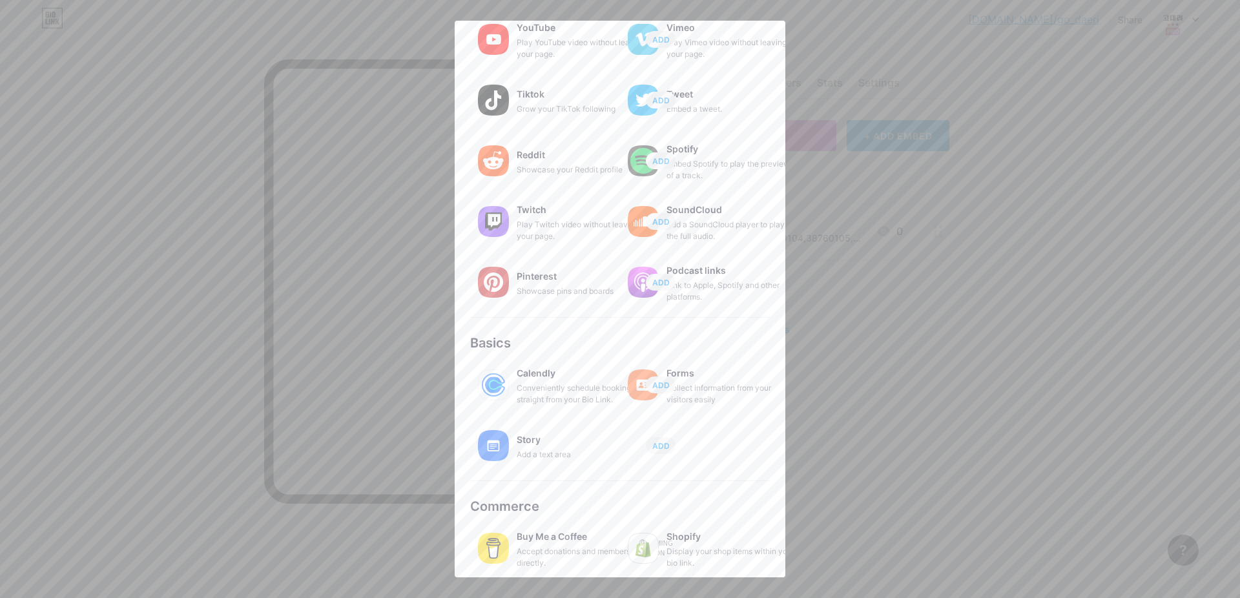
scroll to position [101, 0]
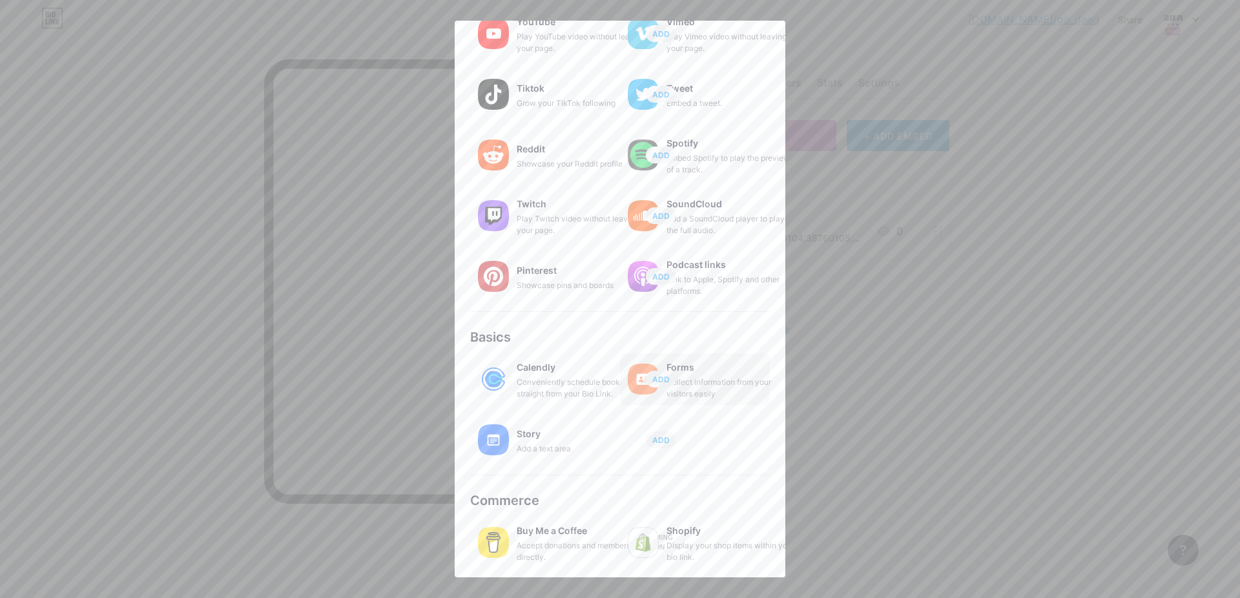
click at [682, 392] on div "Collect information from your visitors easily" at bounding box center [730, 388] width 129 height 23
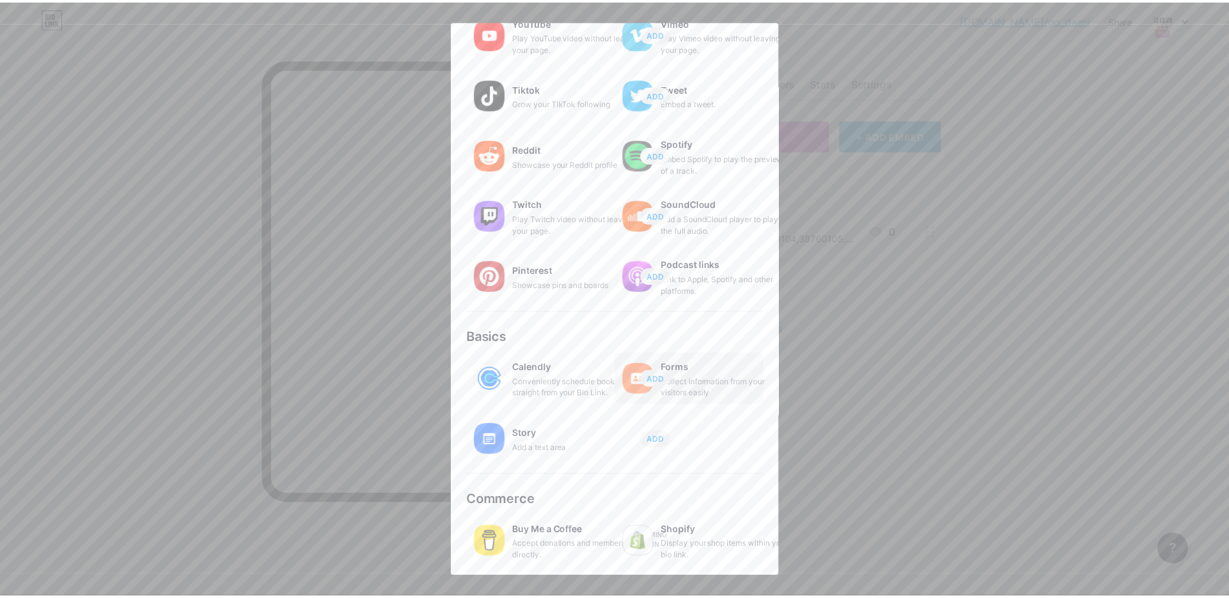
scroll to position [0, 0]
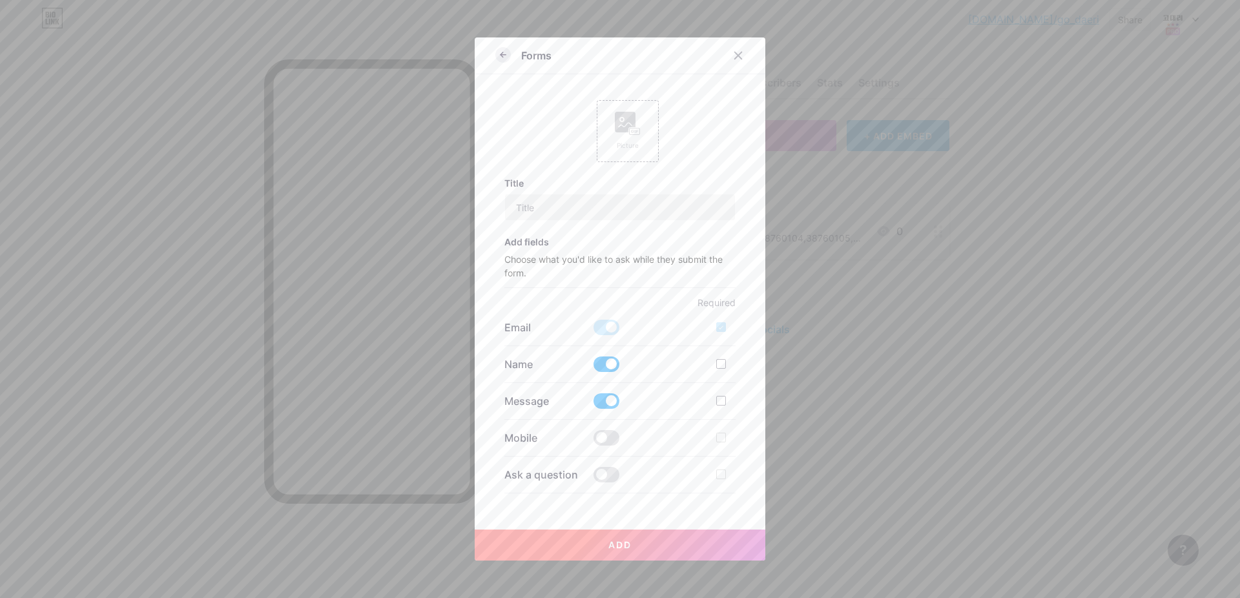
click at [504, 55] on icon at bounding box center [503, 55] width 5 height 0
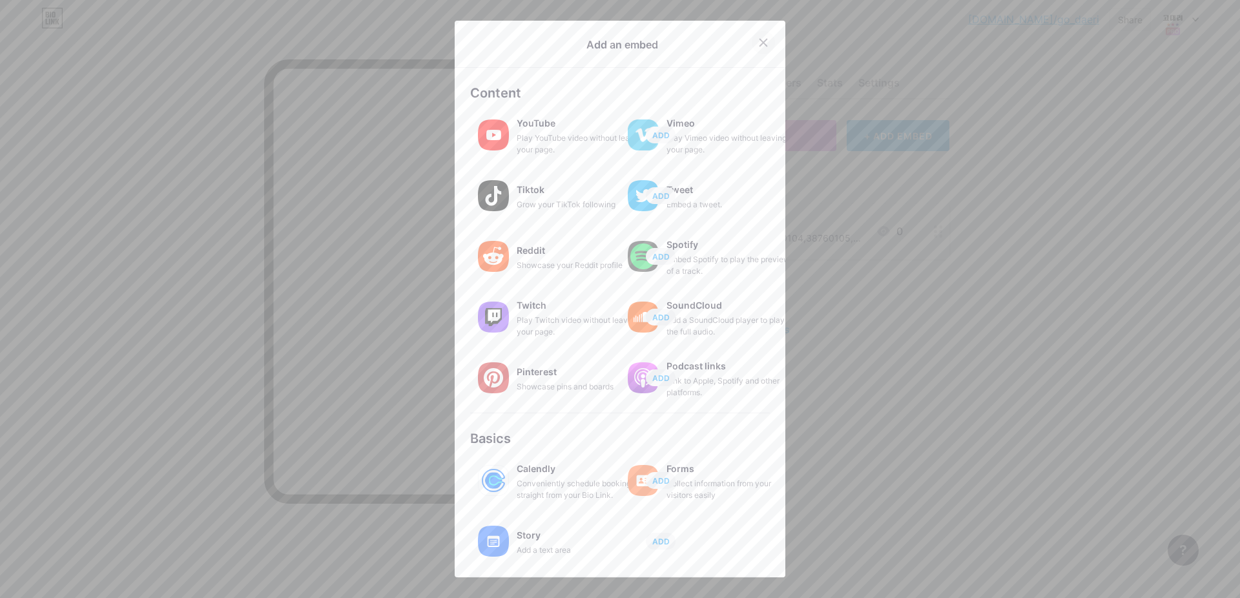
click at [758, 40] on icon at bounding box center [763, 42] width 10 height 10
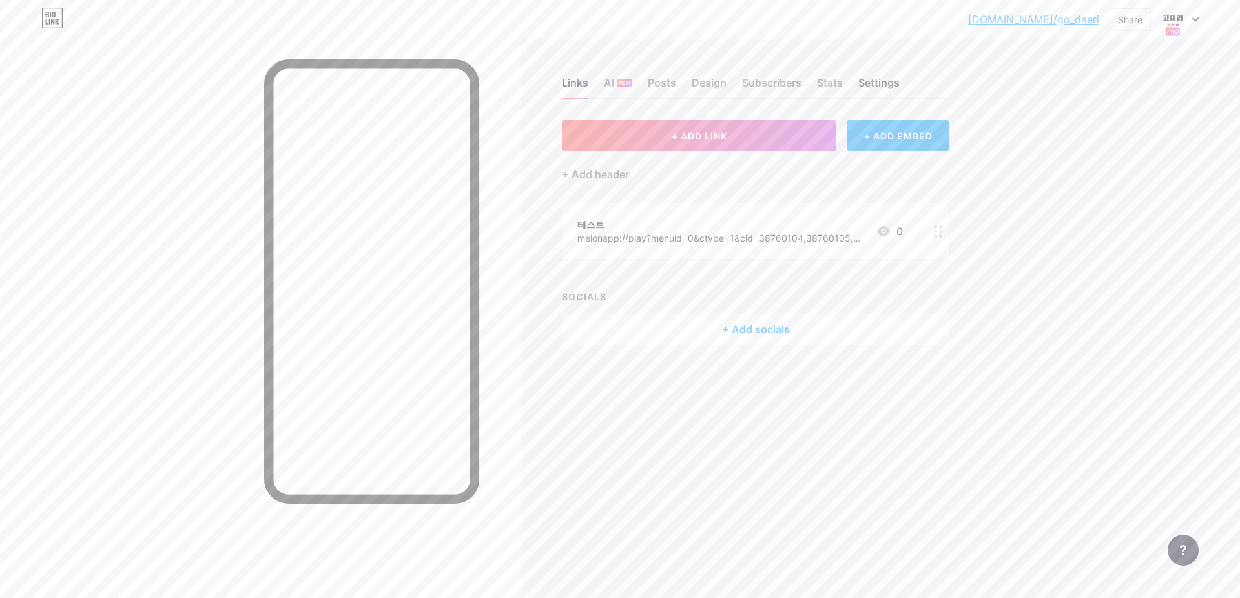
click at [882, 85] on div "Settings" at bounding box center [878, 86] width 41 height 23
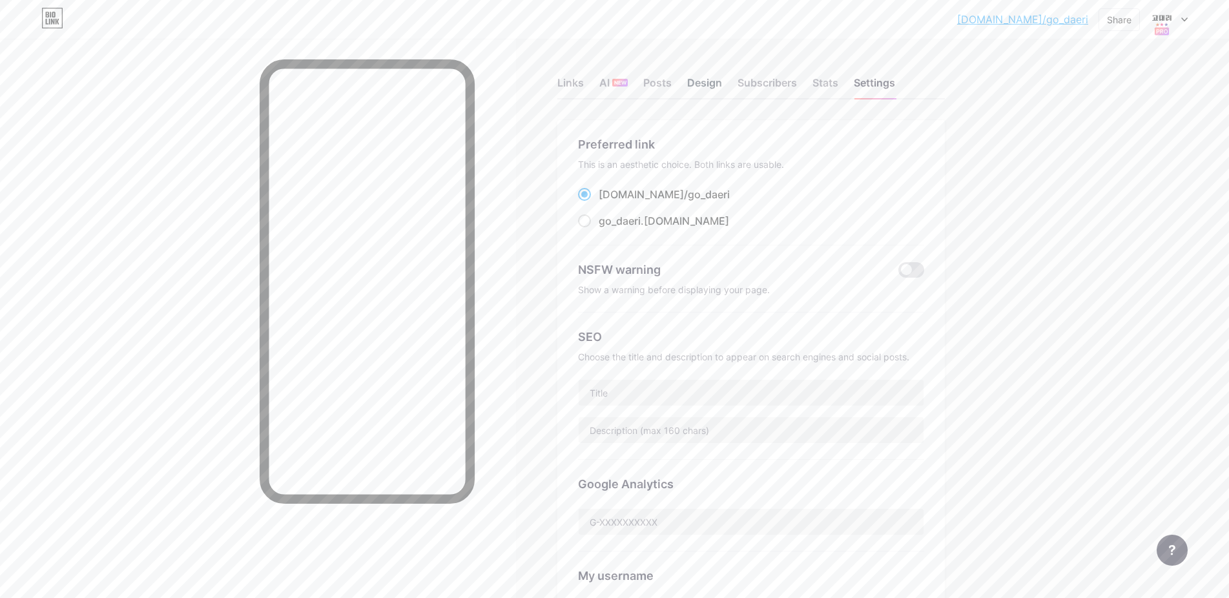
click at [714, 79] on div "Design" at bounding box center [704, 86] width 35 height 23
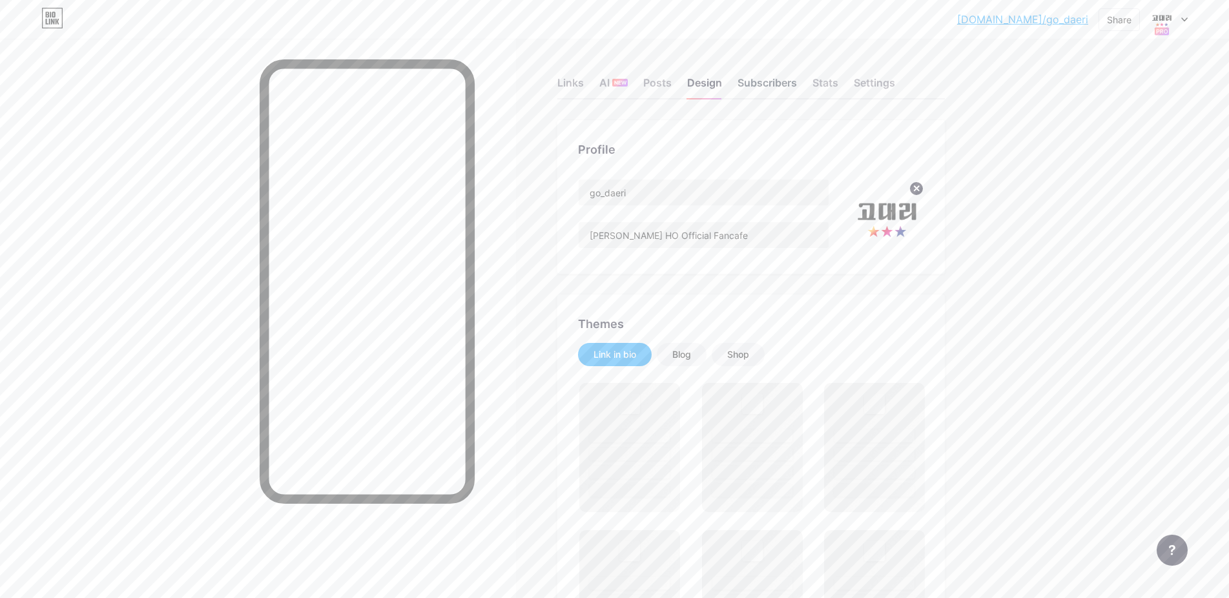
click at [766, 83] on div "Subscribers" at bounding box center [767, 86] width 59 height 23
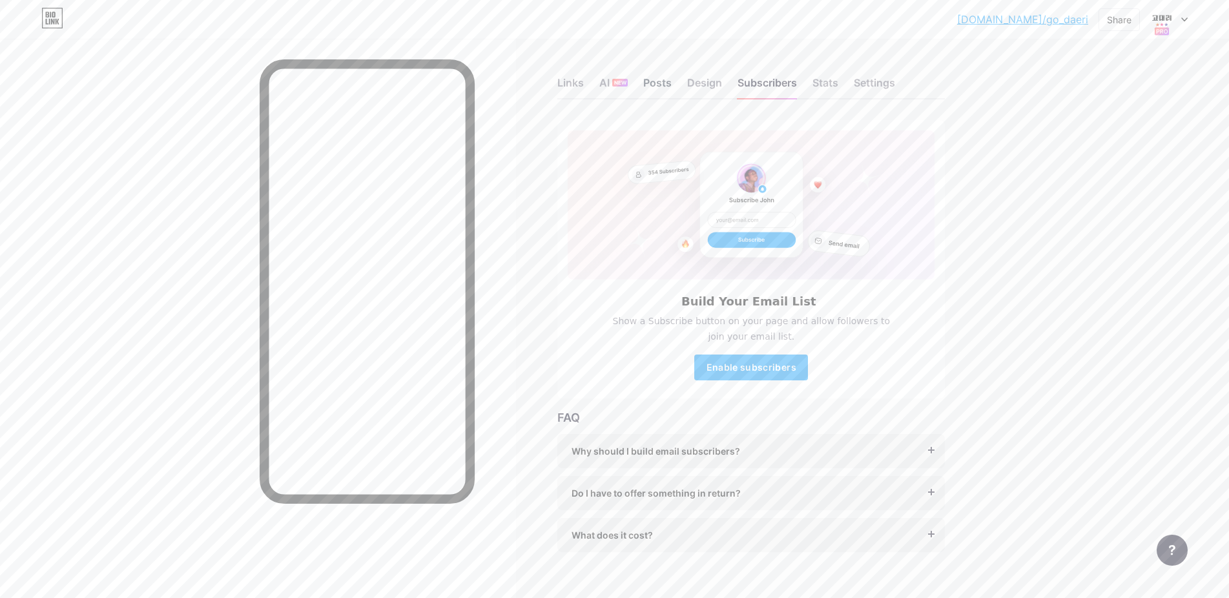
click at [665, 80] on div "Posts" at bounding box center [657, 86] width 28 height 23
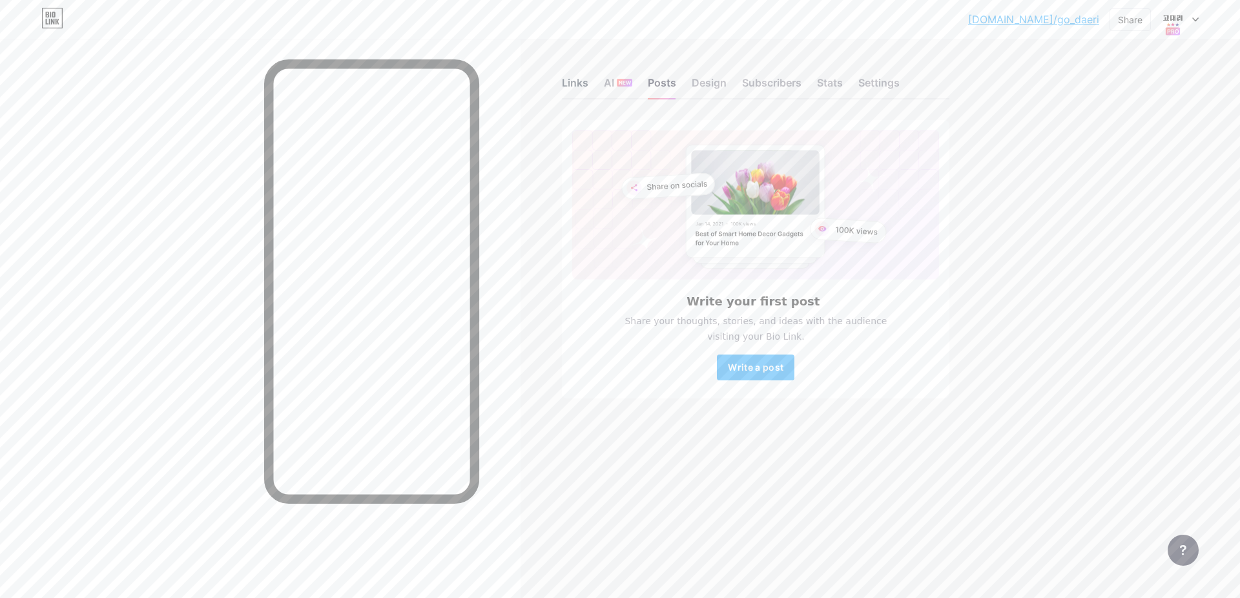
click at [574, 85] on div "Links" at bounding box center [575, 86] width 26 height 23
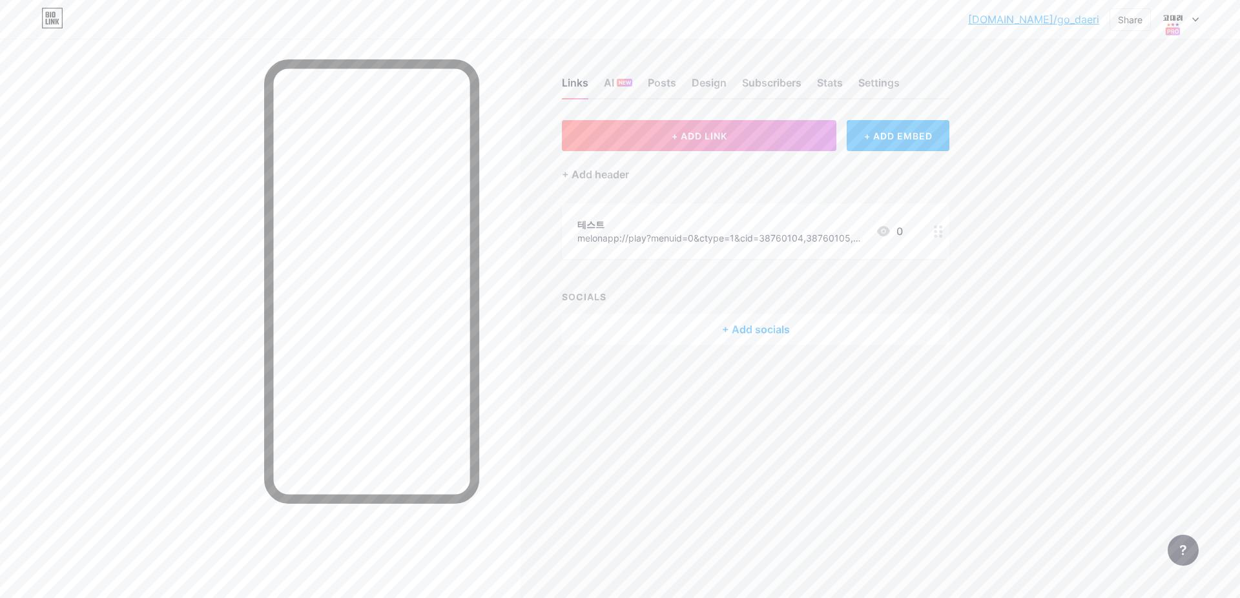
click at [798, 334] on div "+ Add socials" at bounding box center [755, 329] width 387 height 31
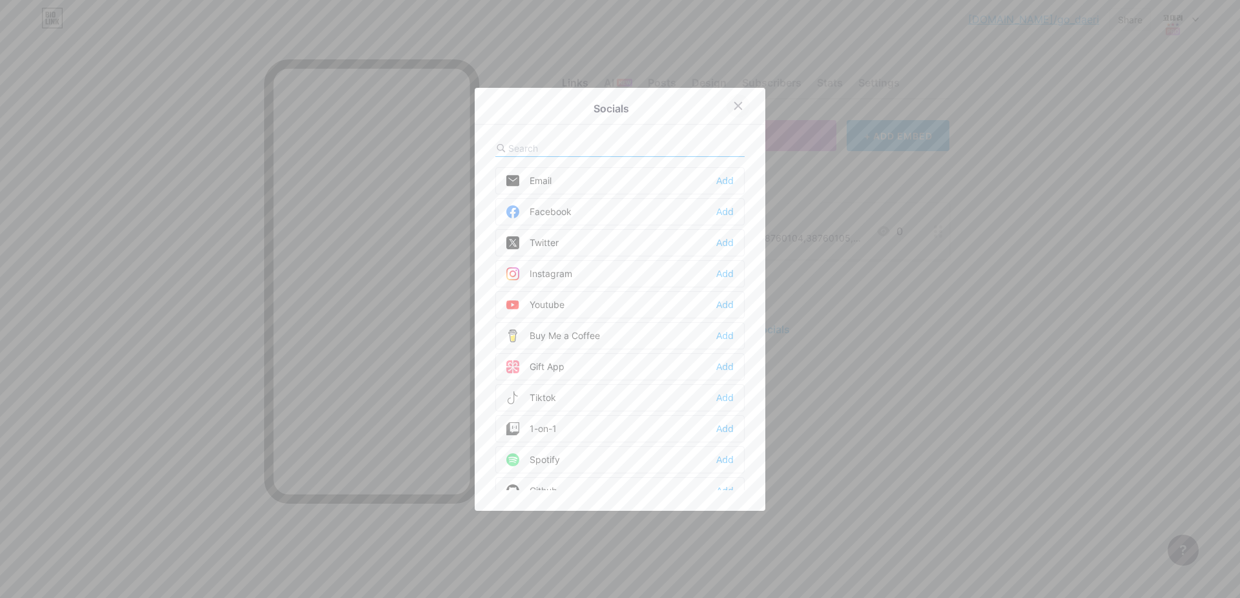
click at [738, 103] on icon at bounding box center [738, 106] width 10 height 10
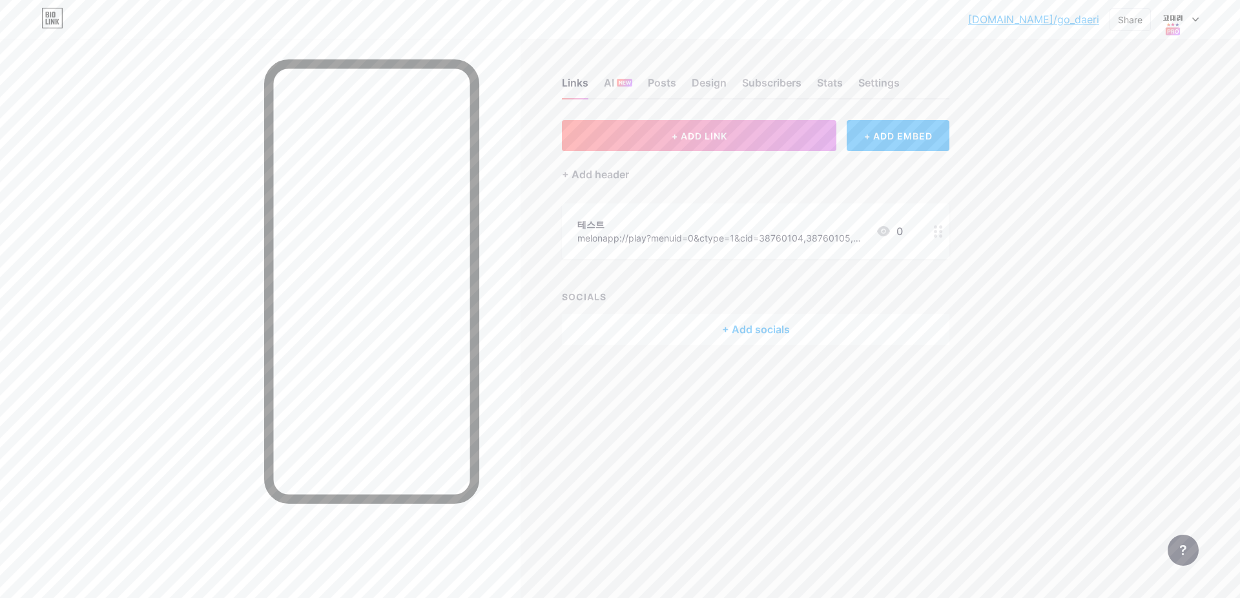
click at [568, 442] on div "Links AI NEW Posts Design Subscribers Stats Settings + ADD LINK + ADD EMBED + A…" at bounding box center [502, 299] width 1004 height 598
click at [900, 142] on div "+ ADD EMBED" at bounding box center [898, 135] width 103 height 31
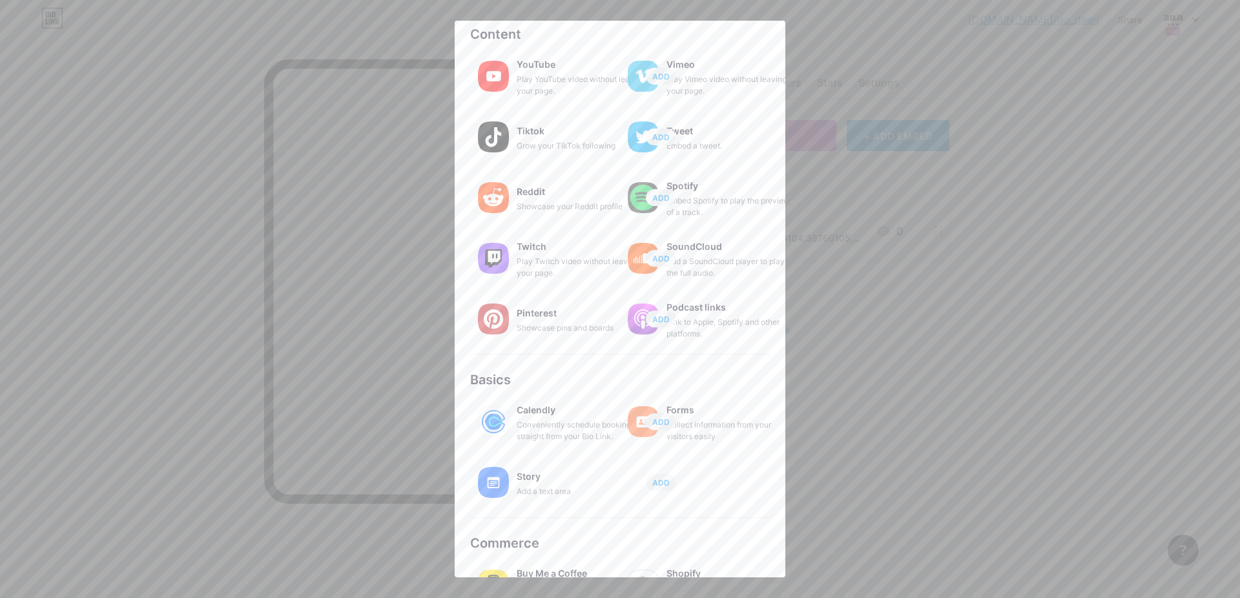
scroll to position [101, 0]
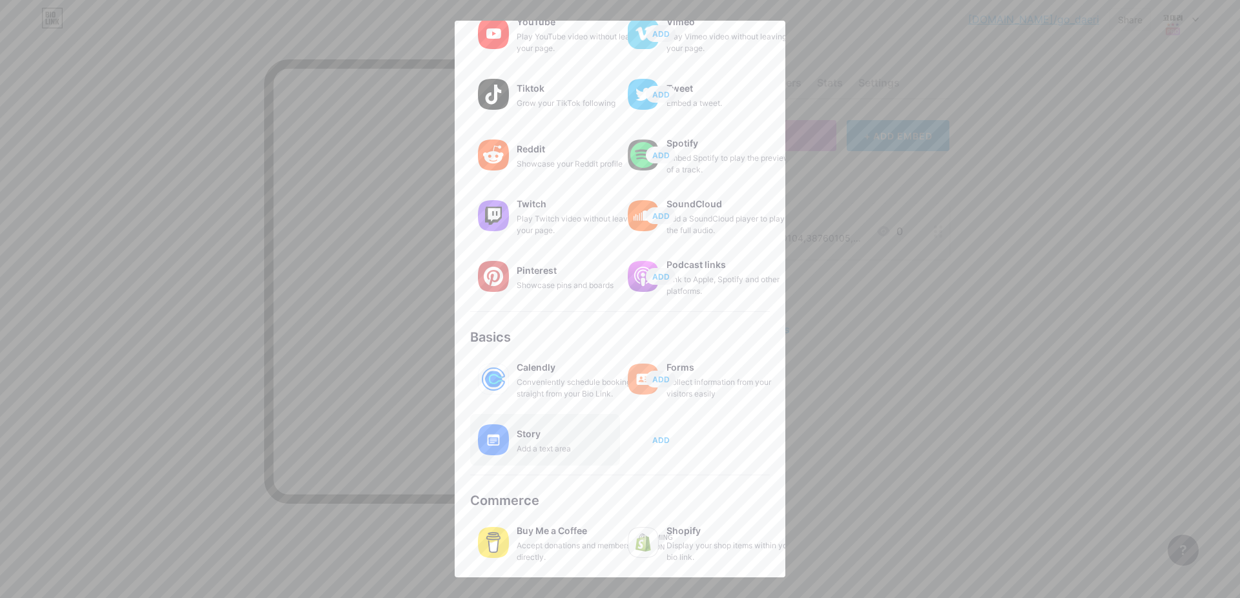
click at [666, 440] on span "ADD" at bounding box center [660, 440] width 17 height 11
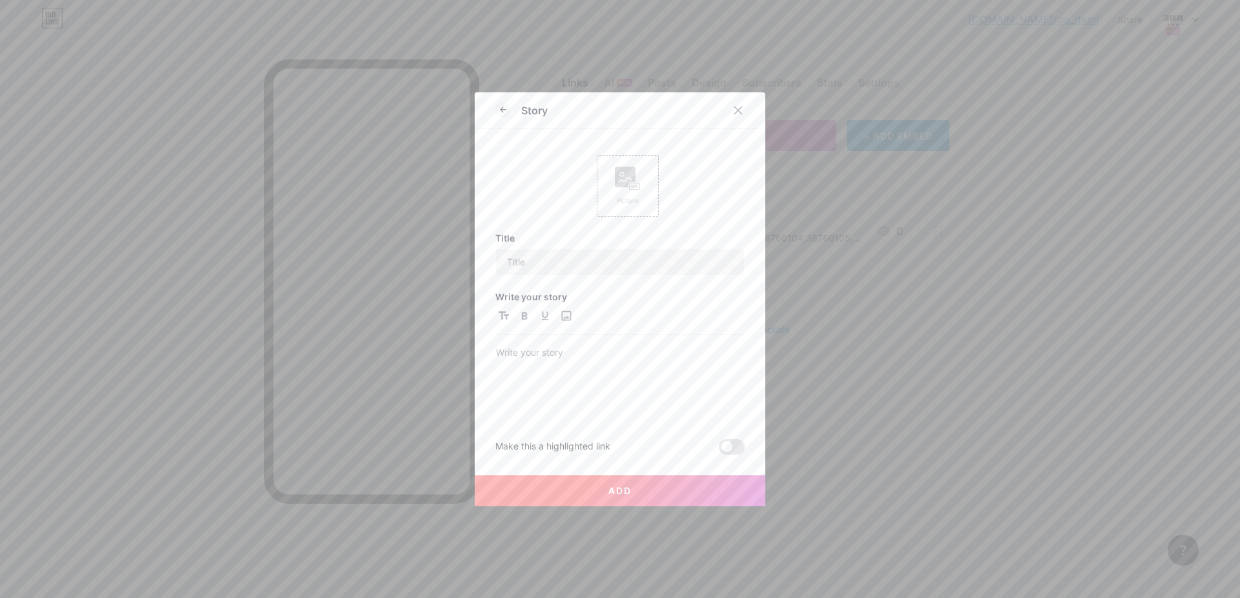
scroll to position [0, 0]
click at [501, 111] on icon at bounding box center [502, 109] width 15 height 15
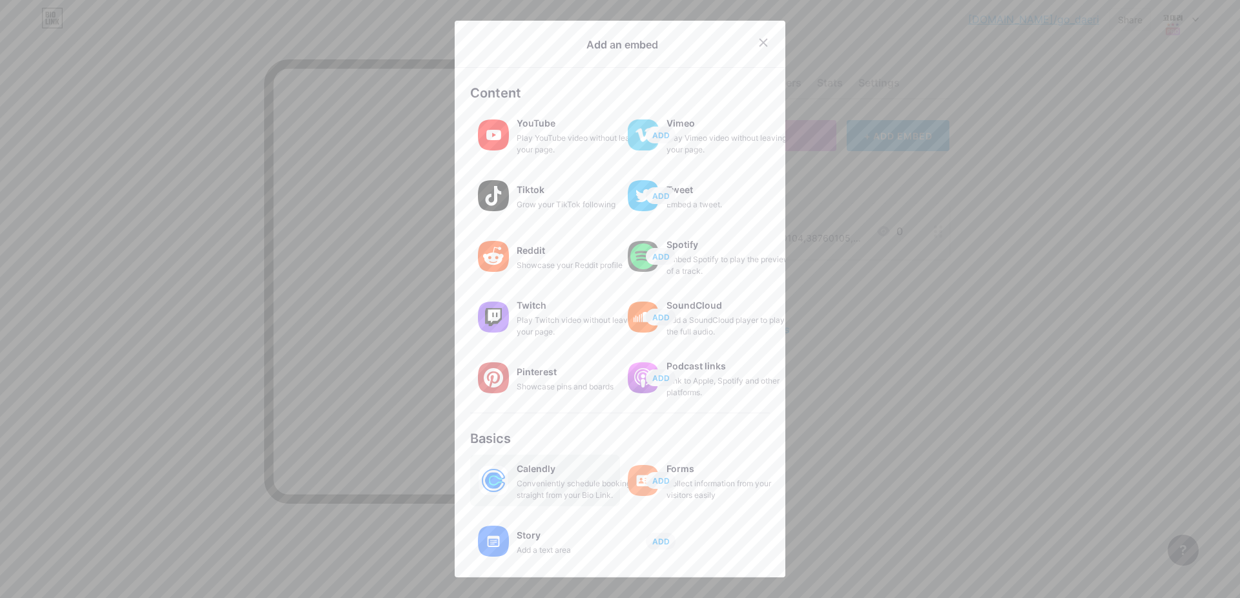
click at [542, 481] on div "Conveniently schedule bookings straight from your Bio Link." at bounding box center [581, 489] width 129 height 23
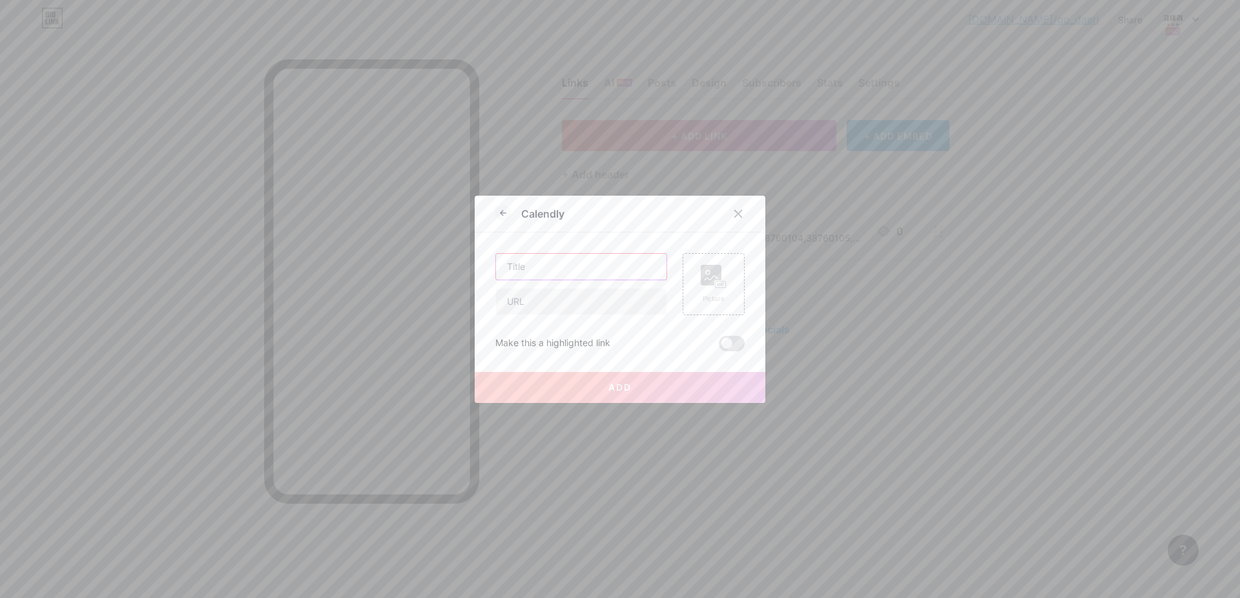
click at [541, 260] on input "text" at bounding box center [581, 267] width 170 height 26
type input "ttttttt"
click at [546, 304] on input "text" at bounding box center [581, 302] width 170 height 26
paste input "https://cafe.naver.com/soohosooho1004/907108?tc=shared_link"
type input "https://cafe.naver.com/soohosooho1004/907108?tc=shared_link"
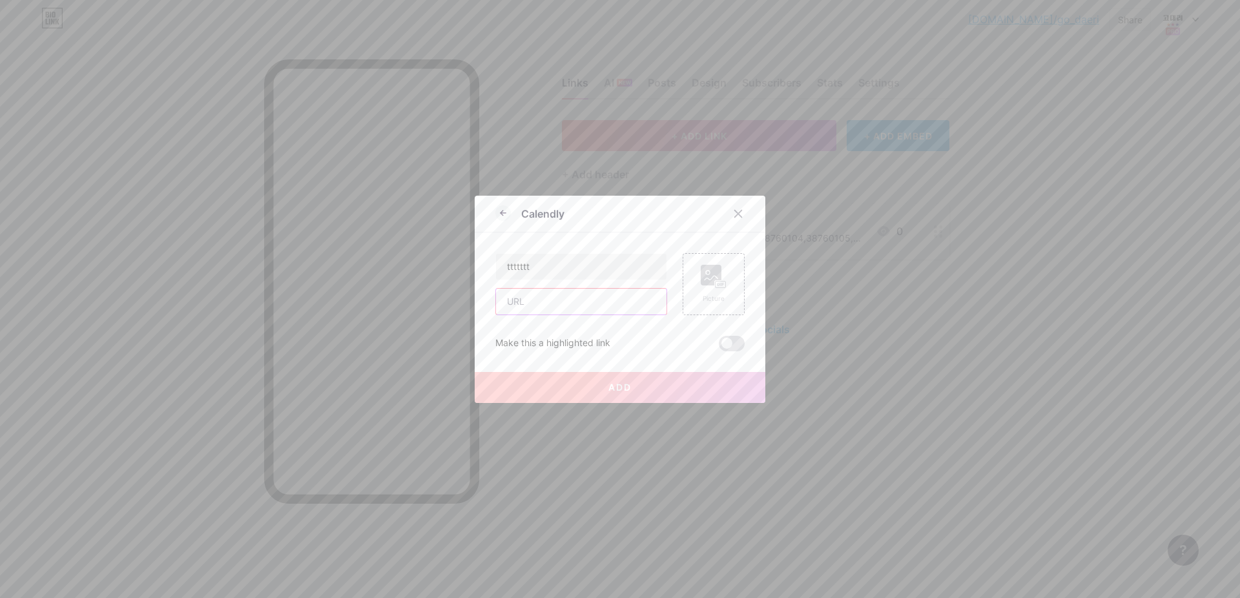
paste input "melonapp://play?menuid=0&ctype=1&cid=38760104,38760105,38760106,38760107,387601…"
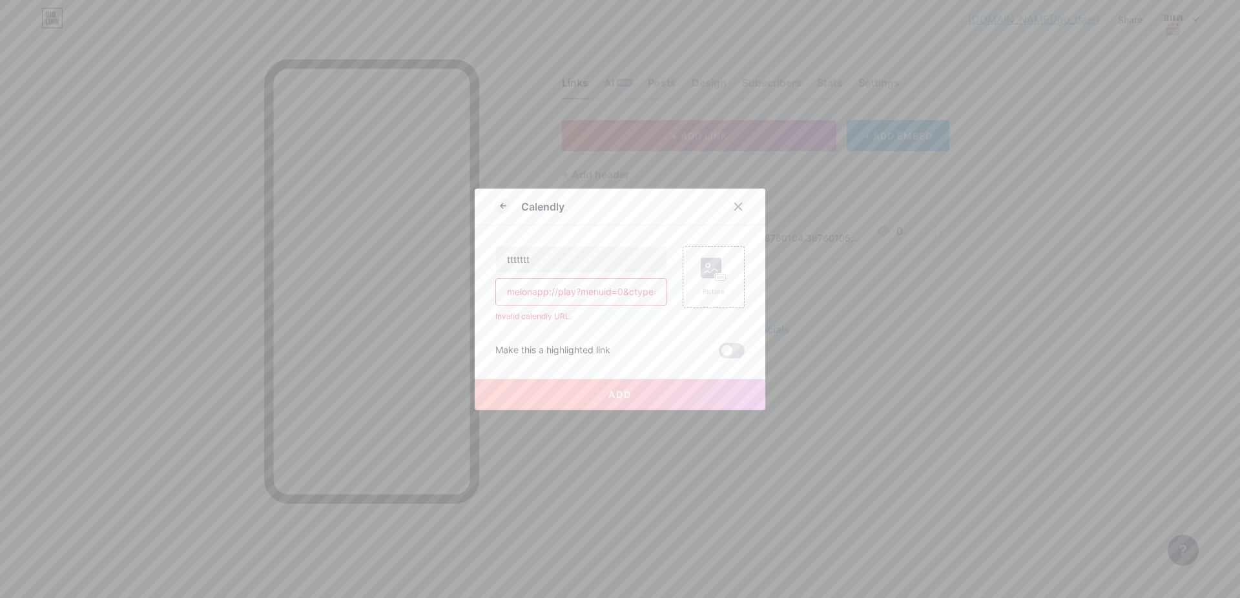
scroll to position [0, 300]
type input "melonapp://play?menuid=0&ctype=1&cid=38760104,38760105,38760106,38760107,387601…"
click at [498, 207] on icon at bounding box center [502, 205] width 15 height 15
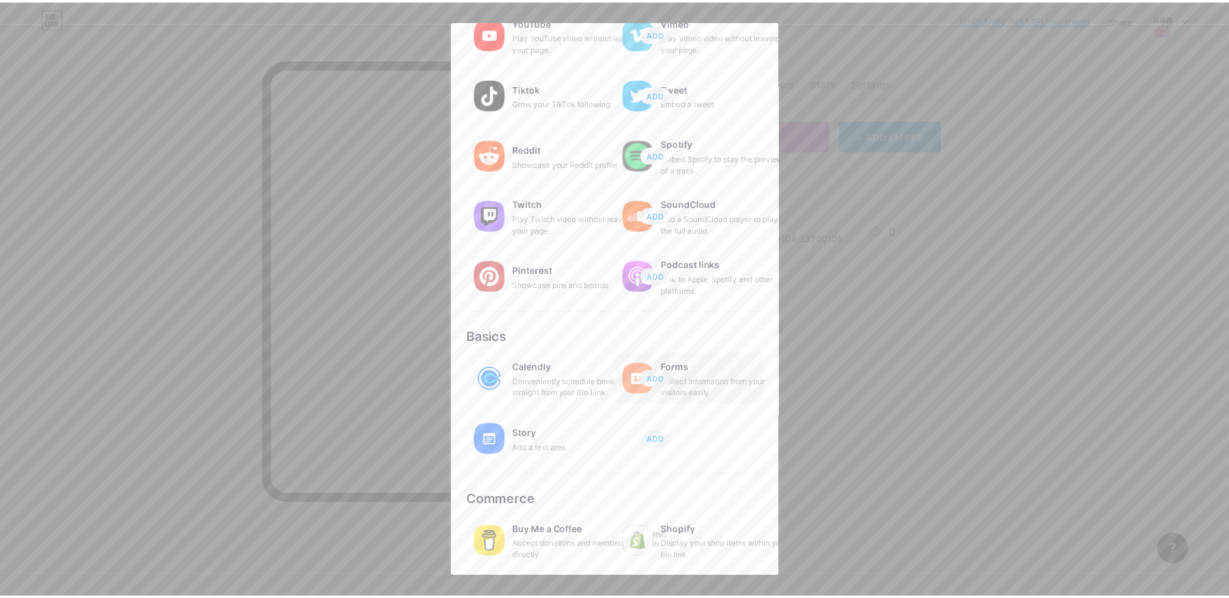
scroll to position [0, 0]
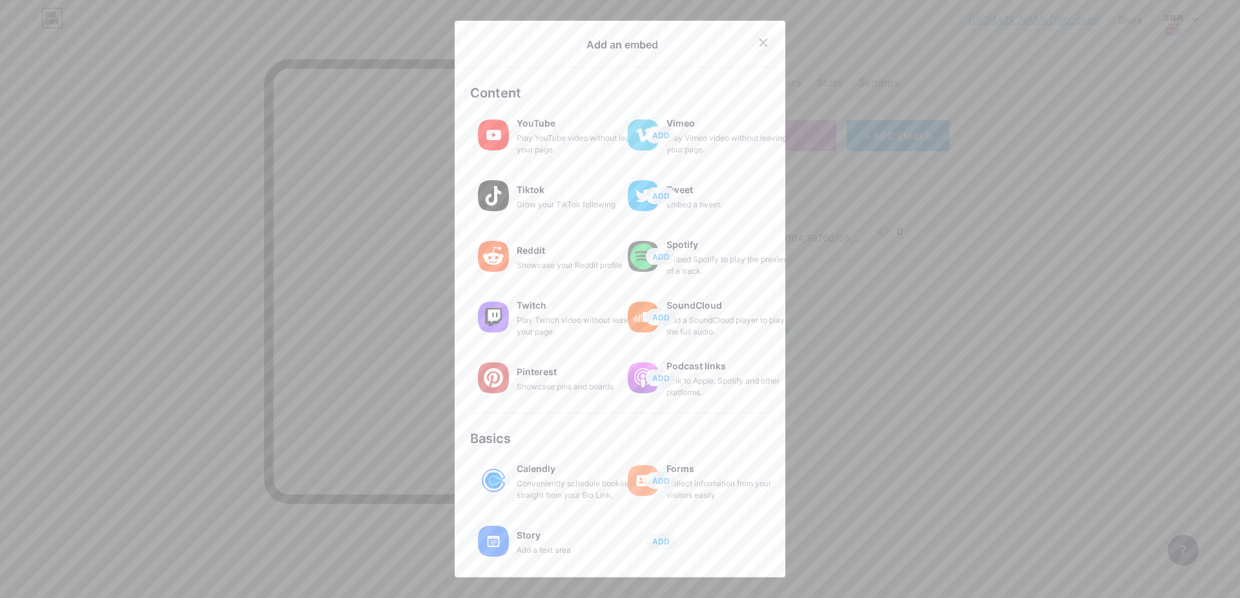
click at [758, 39] on icon at bounding box center [763, 42] width 10 height 10
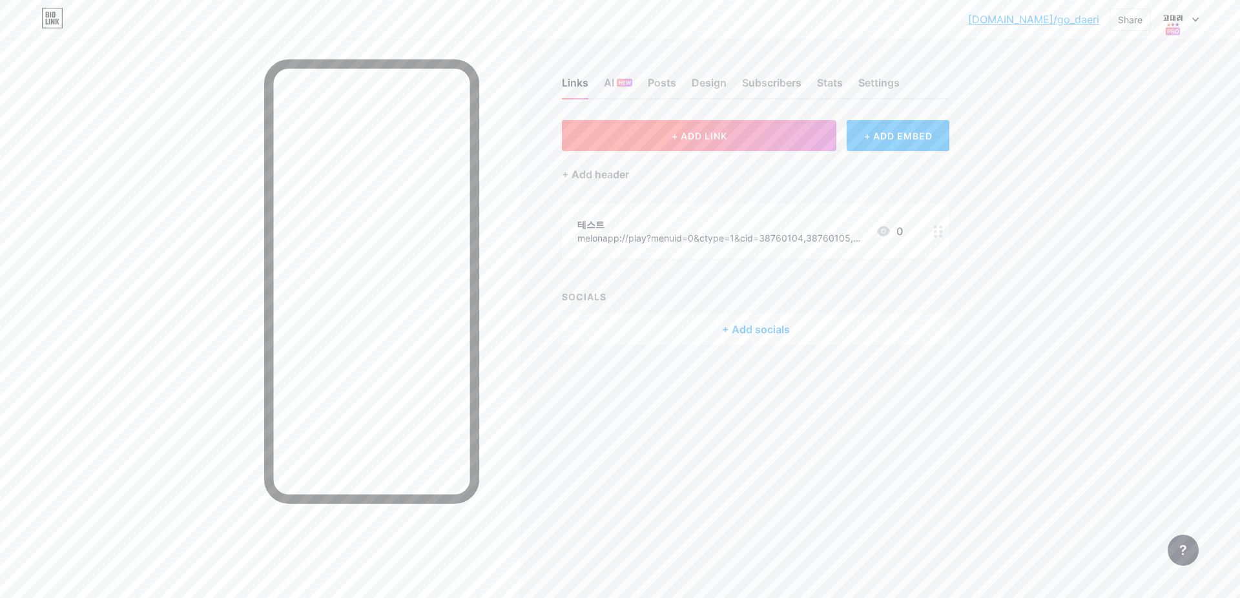
click at [775, 131] on button "+ ADD LINK" at bounding box center [699, 135] width 274 height 31
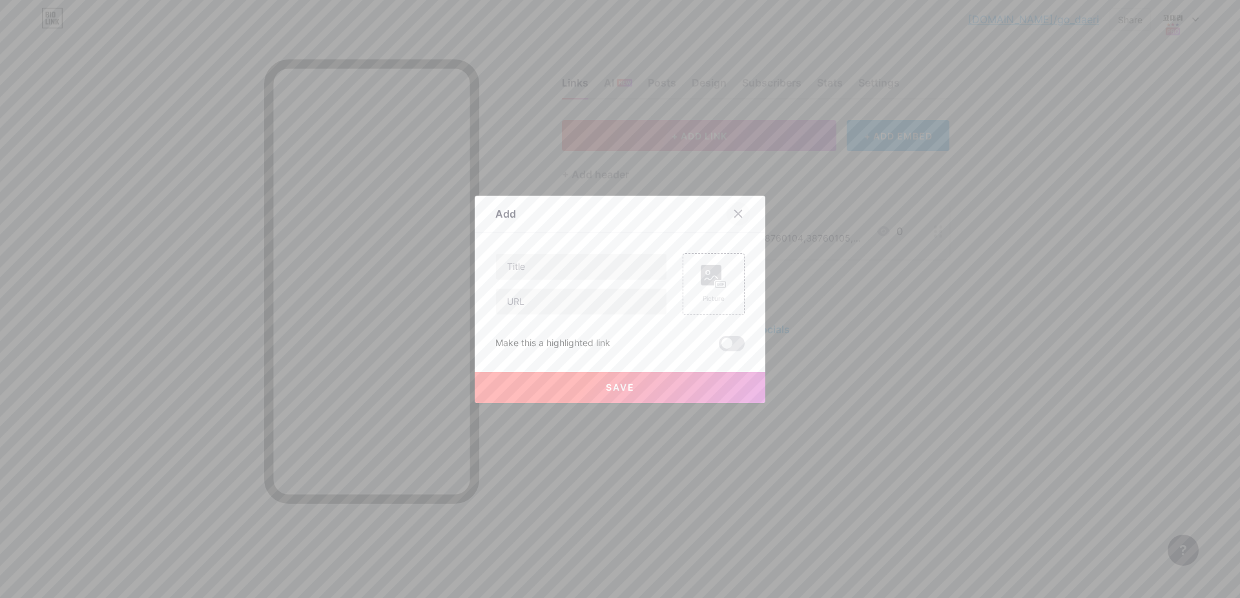
click at [737, 214] on icon at bounding box center [738, 213] width 7 height 7
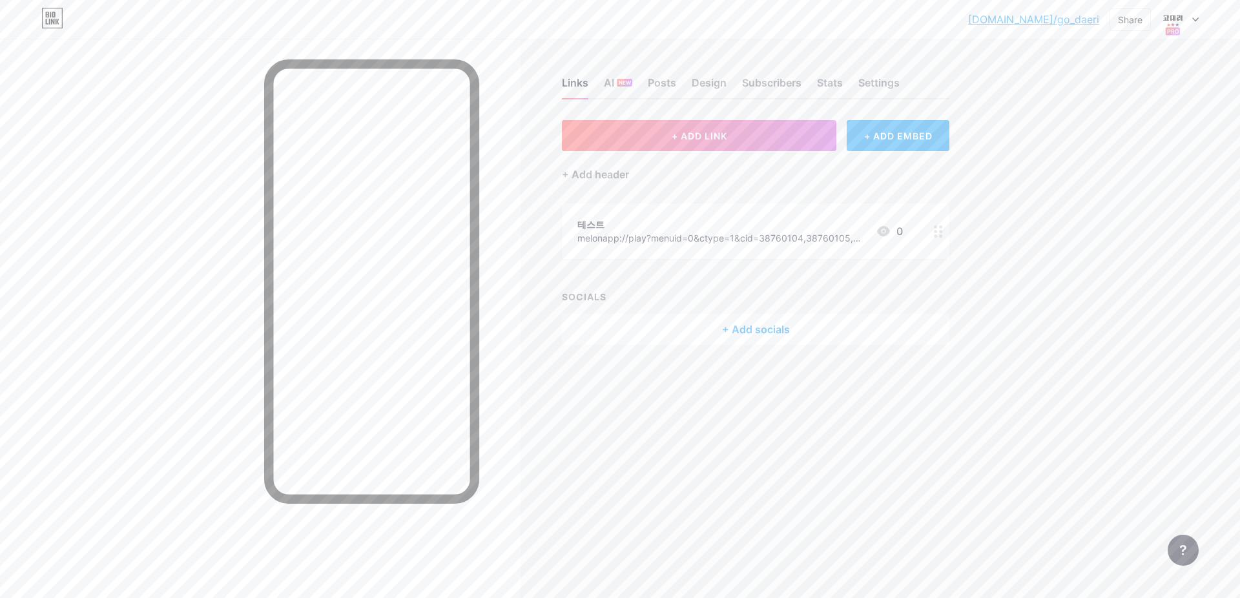
click at [937, 228] on icon at bounding box center [938, 231] width 9 height 12
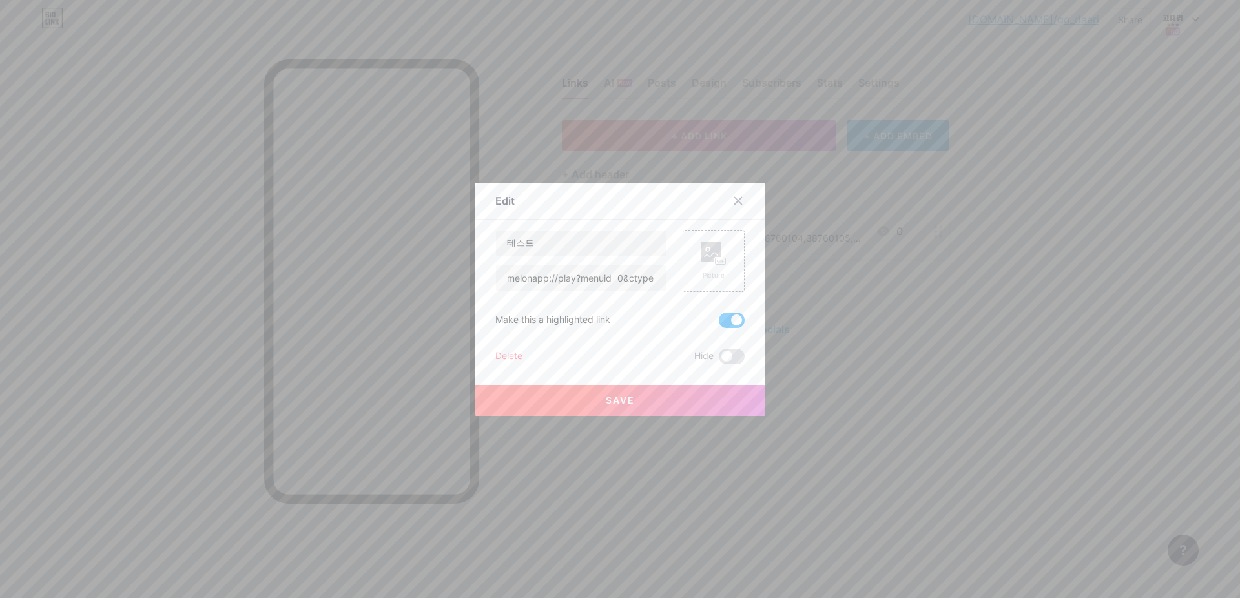
click at [730, 318] on span at bounding box center [732, 320] width 26 height 15
click at [719, 324] on input "checkbox" at bounding box center [719, 324] width 0 height 0
click at [730, 356] on span at bounding box center [732, 356] width 26 height 15
click at [719, 360] on input "checkbox" at bounding box center [719, 360] width 0 height 0
click at [730, 356] on span at bounding box center [732, 356] width 26 height 15
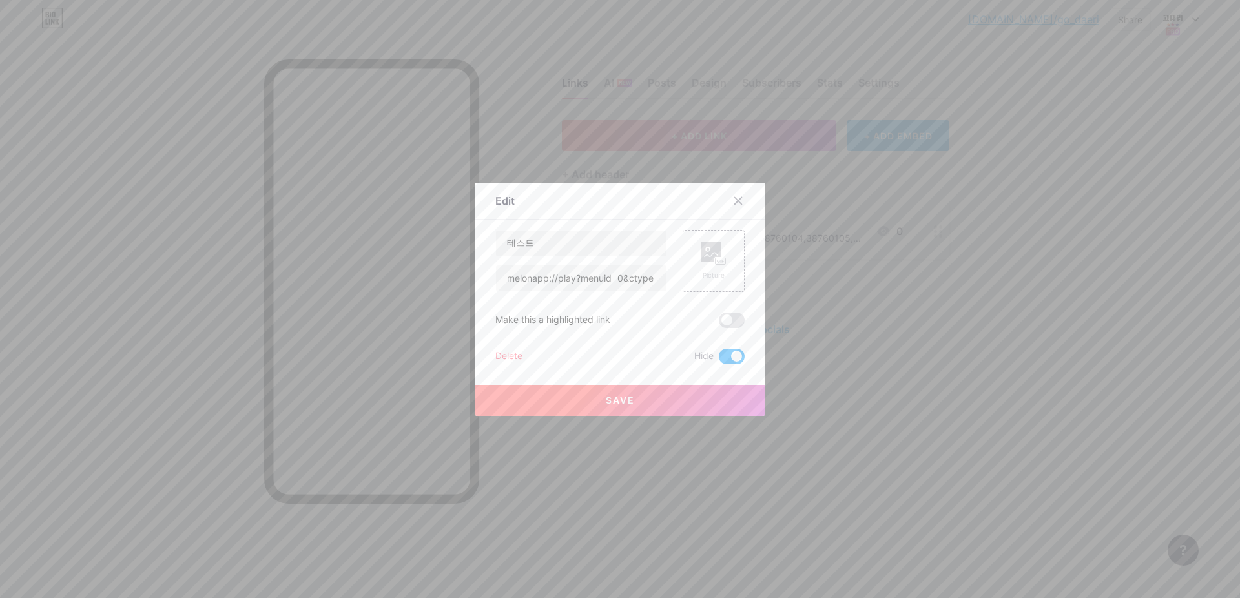
click at [719, 360] on input "checkbox" at bounding box center [719, 360] width 0 height 0
click at [508, 357] on div "Delete" at bounding box center [508, 356] width 27 height 15
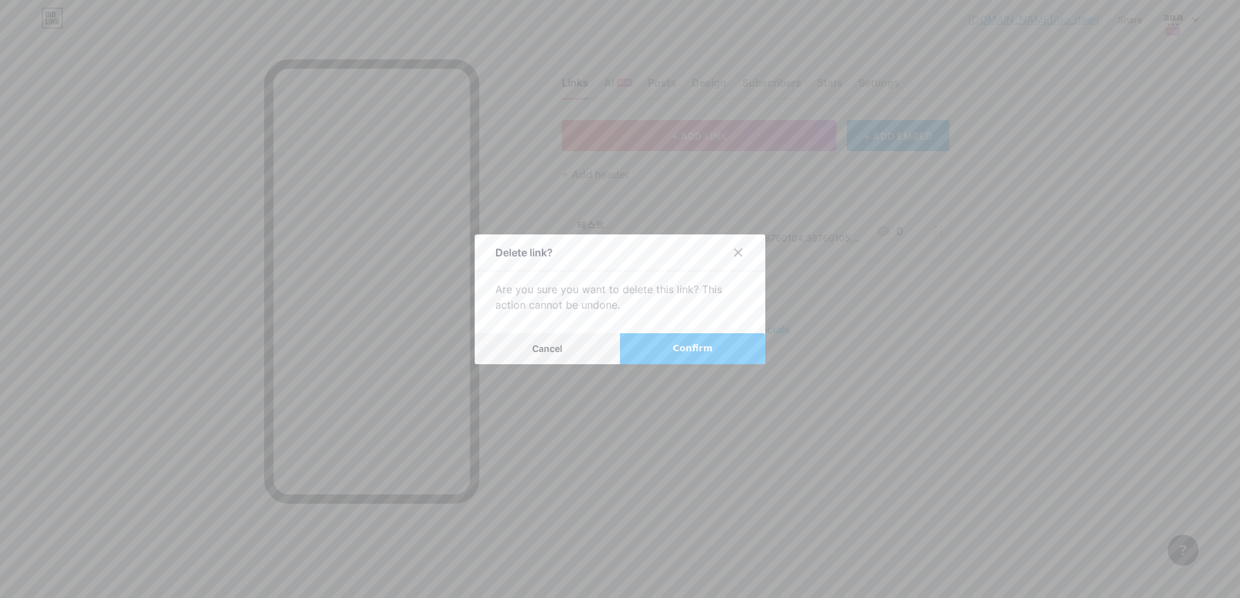
click at [715, 345] on button "Confirm" at bounding box center [692, 348] width 145 height 31
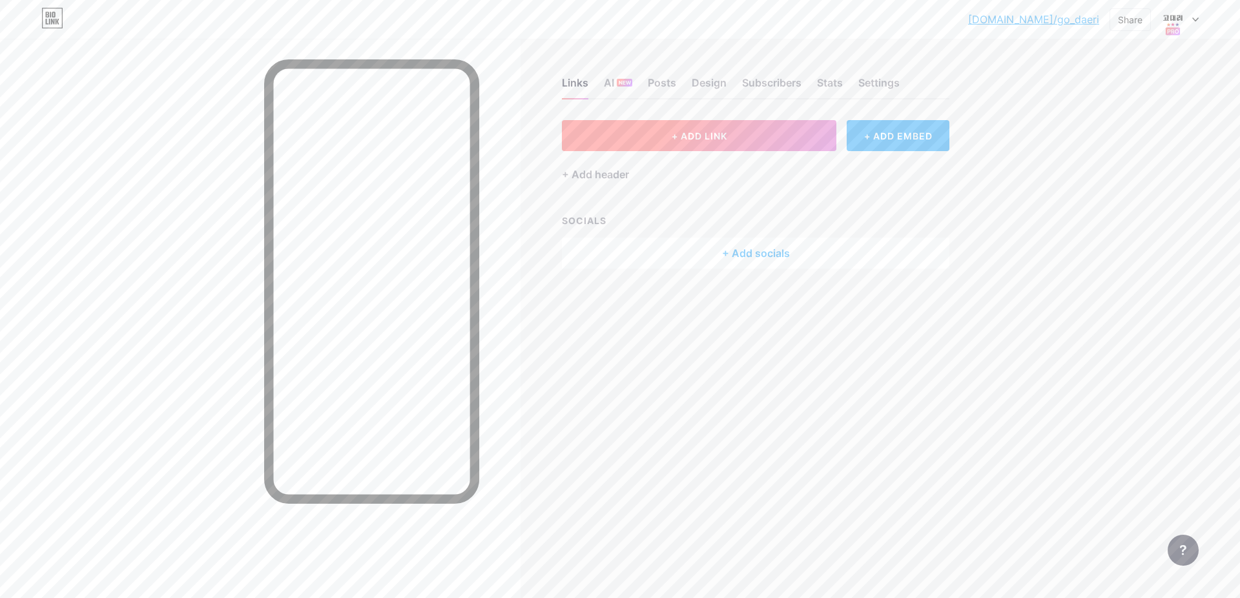
click at [748, 139] on button "+ ADD LINK" at bounding box center [699, 135] width 274 height 31
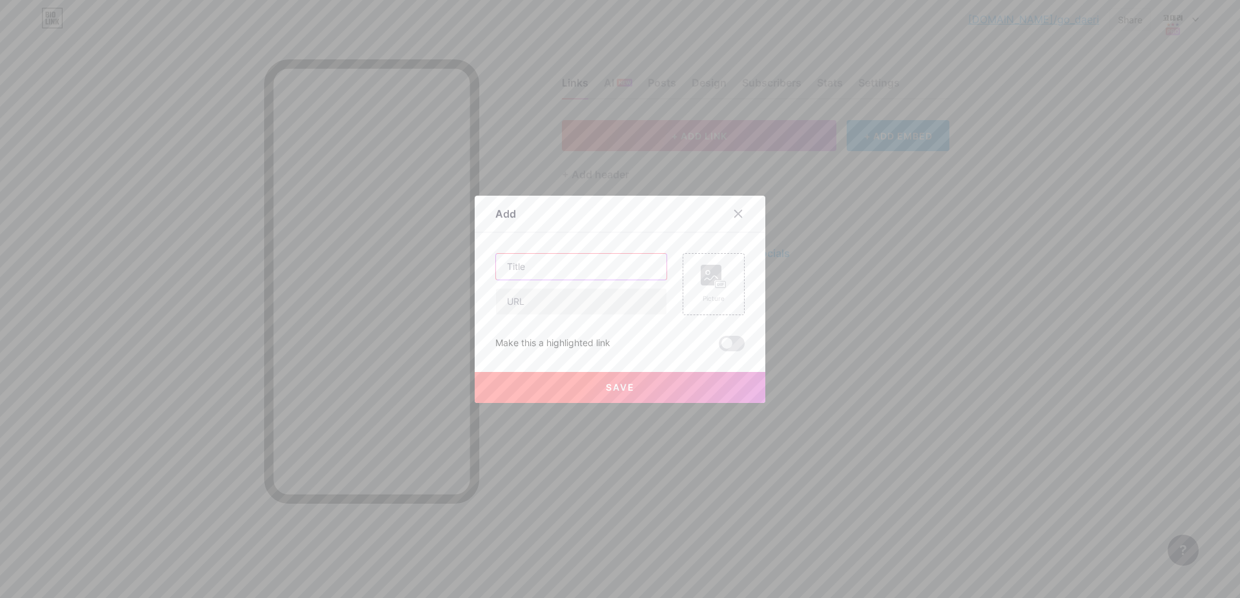
click at [574, 268] on input "text" at bounding box center [581, 267] width 170 height 26
type input "tttttt"
click at [563, 303] on input "text" at bounding box center [581, 302] width 170 height 26
click at [575, 304] on input "text" at bounding box center [581, 302] width 170 height 26
paste input "https://han.gl/decUr"
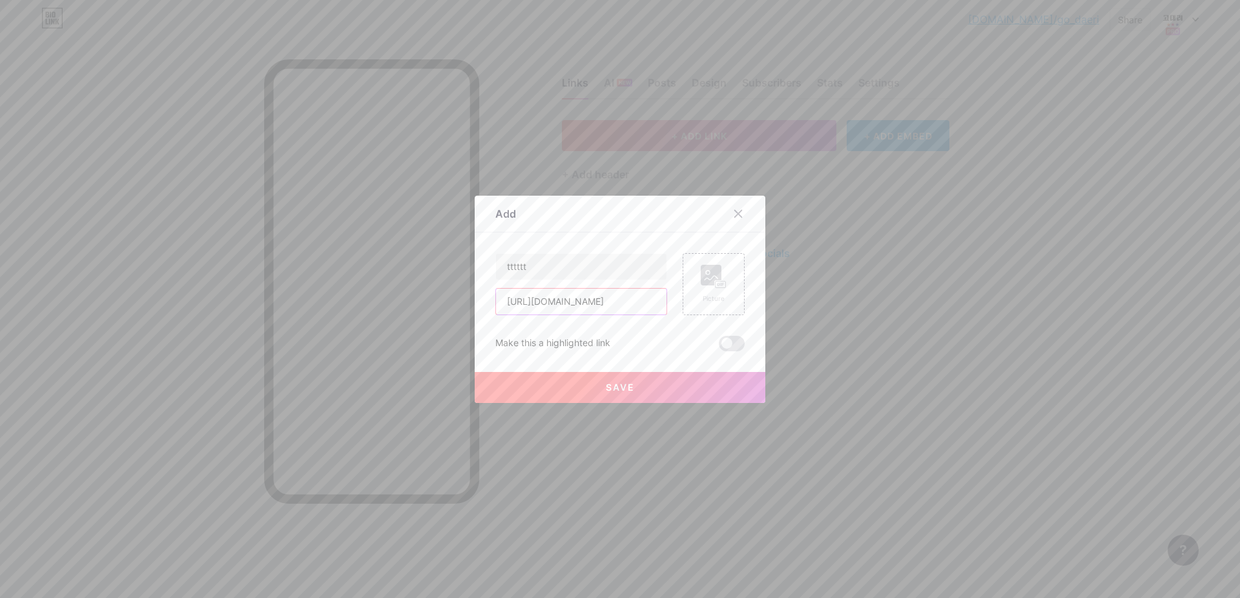
type input "https://han.gl/decUr"
click at [622, 386] on span "Save" at bounding box center [620, 387] width 29 height 11
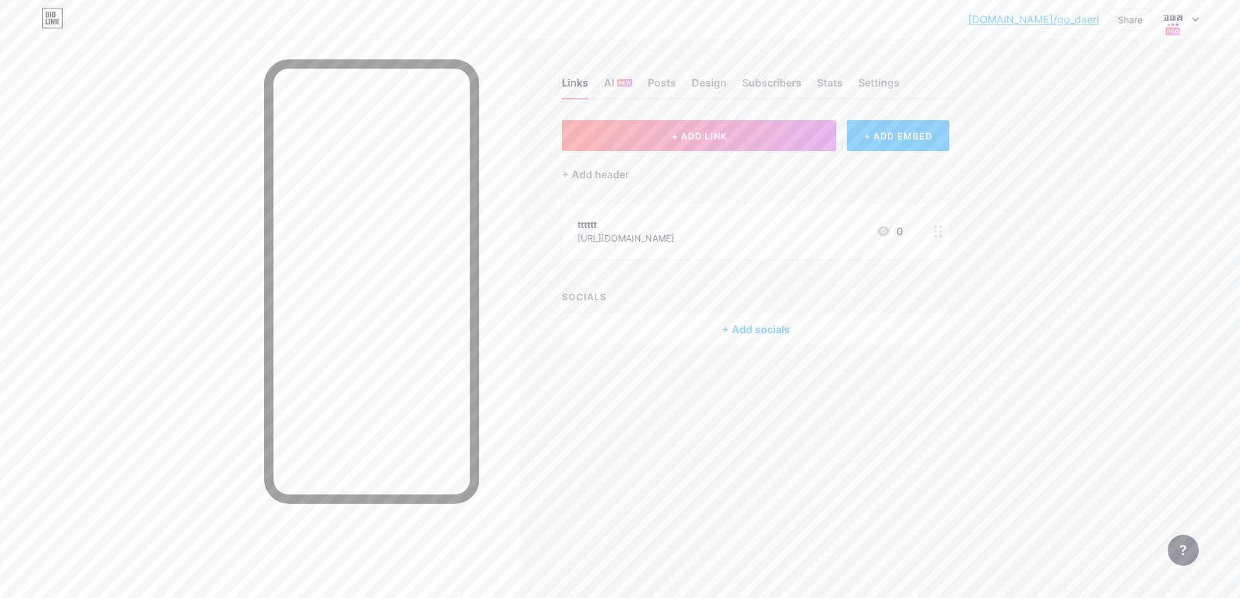
click at [1002, 420] on div "Links AI NEW Posts Design Subscribers Stats Settings + ADD LINK + ADD EMBED + A…" at bounding box center [502, 299] width 1004 height 598
click at [1192, 19] on div at bounding box center [1179, 19] width 37 height 23
click at [1100, 144] on link "Account settings" at bounding box center [1118, 146] width 160 height 35
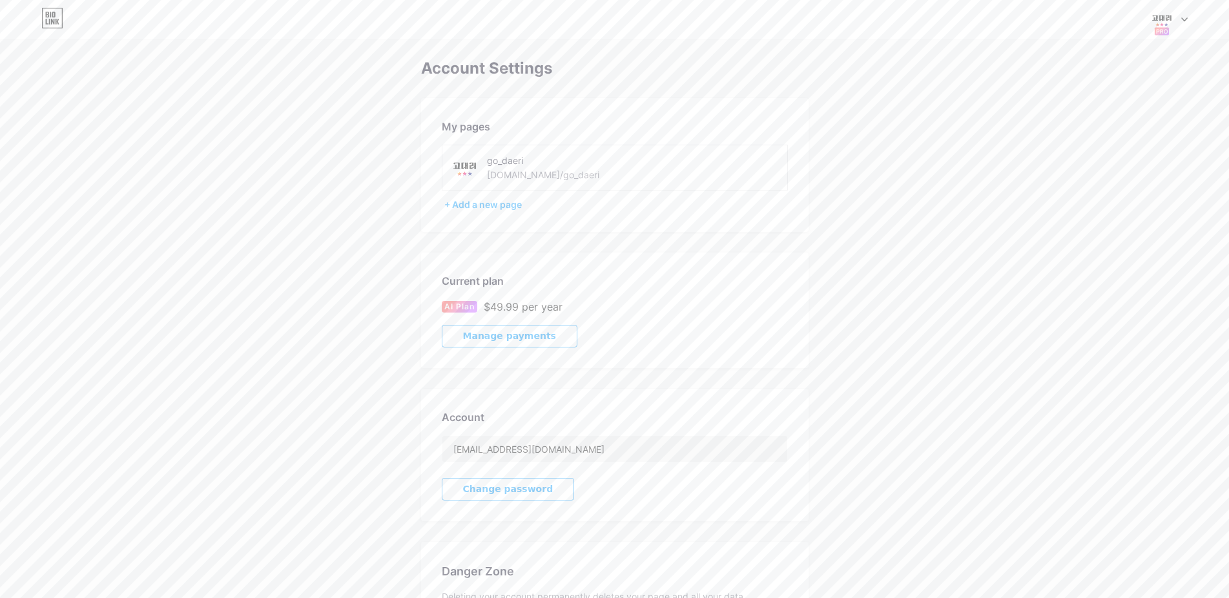
click at [529, 336] on span "Manage payments" at bounding box center [509, 336] width 93 height 11
click at [190, 183] on div "Account Settings My pages go_daeri bio.link/go_daeri + Add a new page Current p…" at bounding box center [614, 364] width 1229 height 611
